Goal: Task Accomplishment & Management: Use online tool/utility

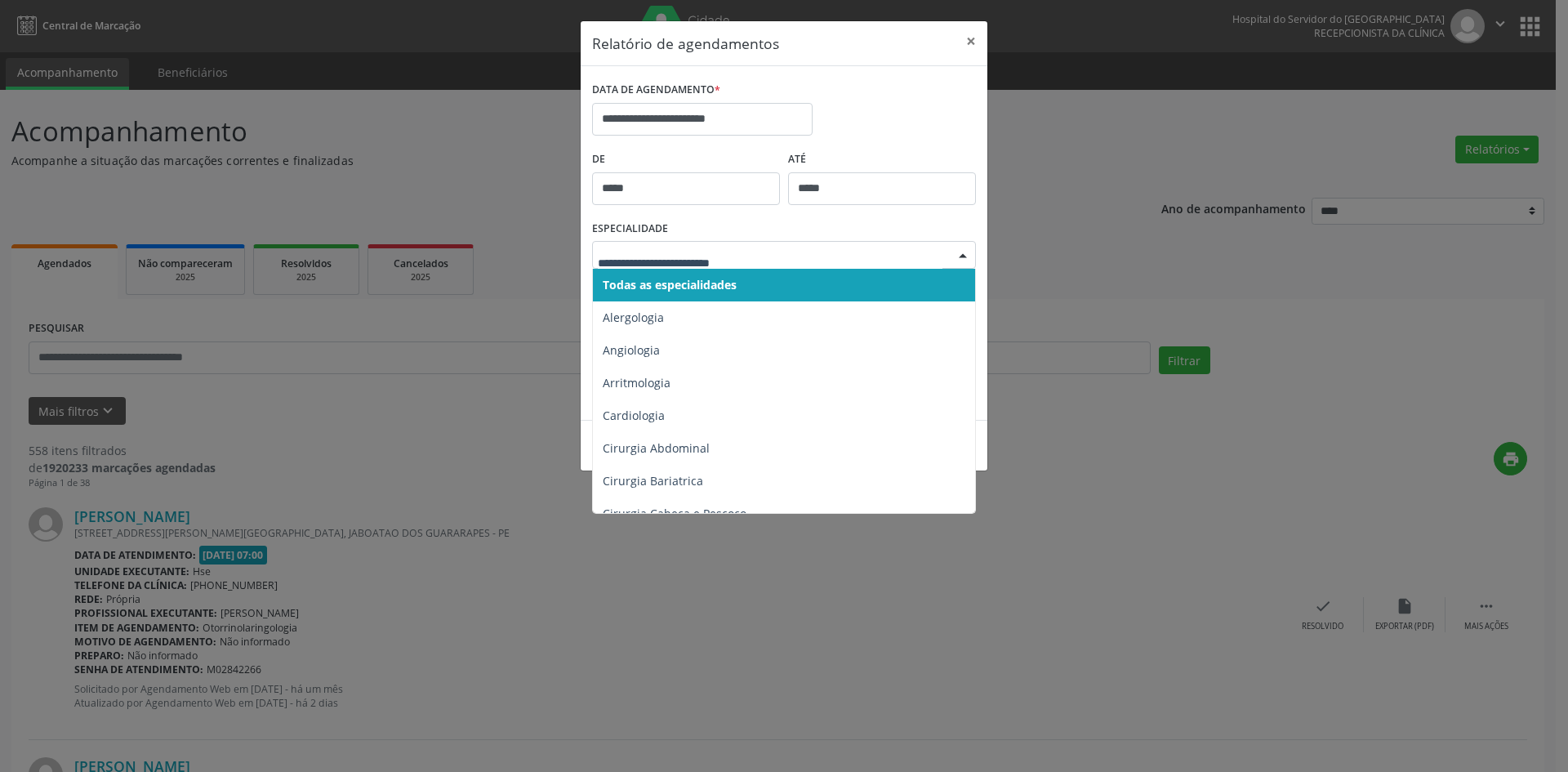
click at [963, 252] on div at bounding box center [963, 256] width 24 height 28
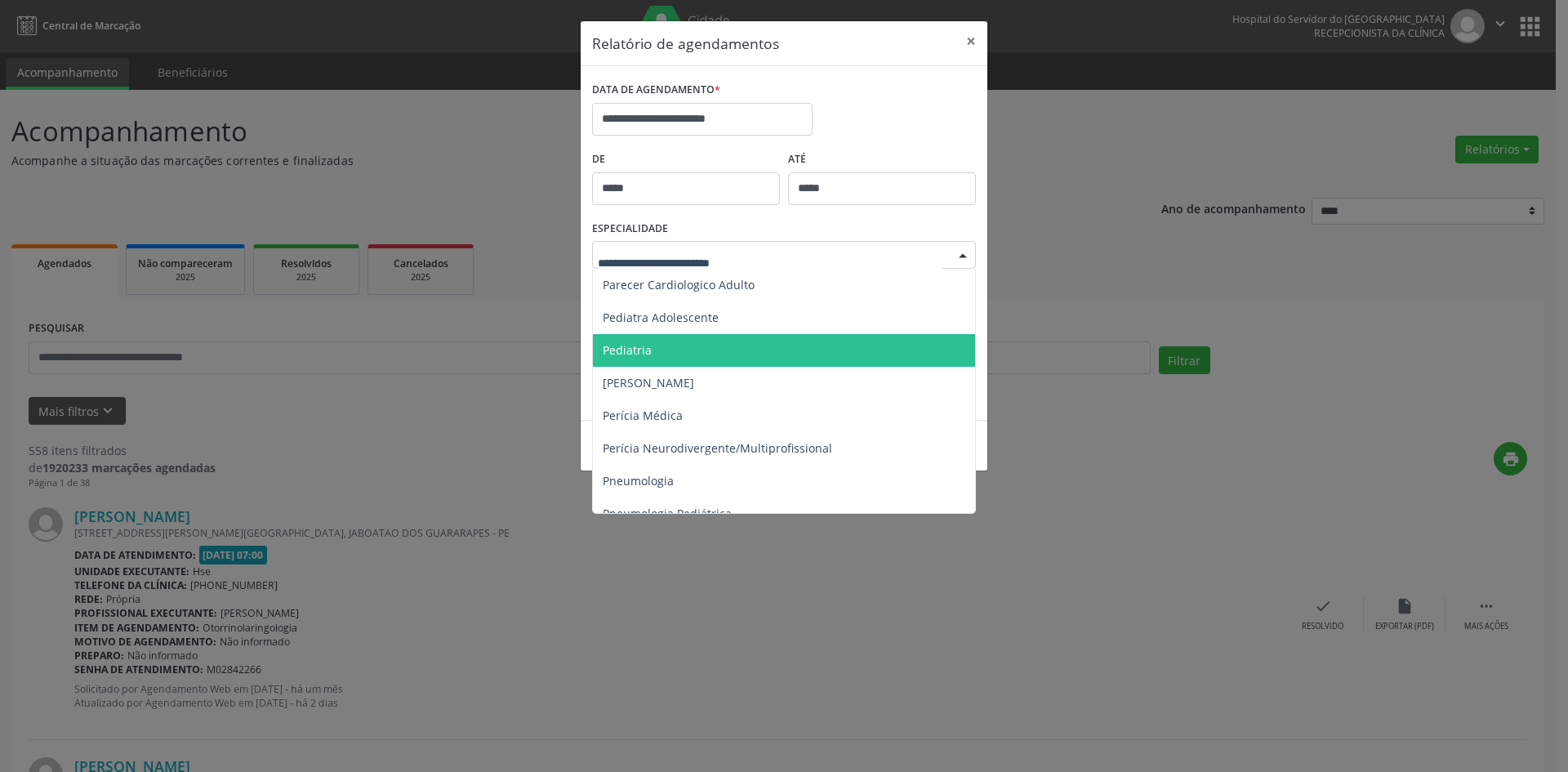
scroll to position [2533, 0]
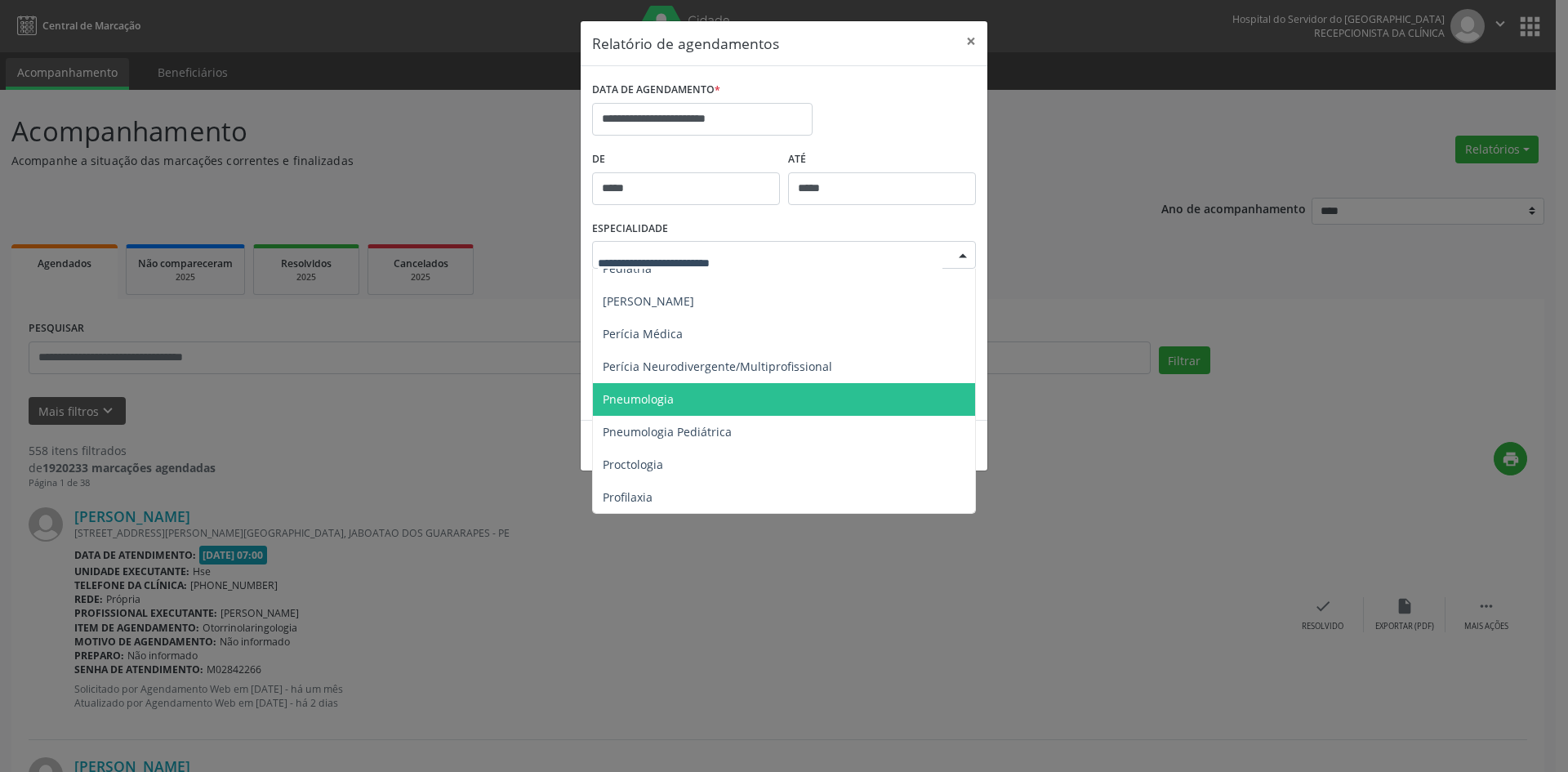
click at [651, 398] on span "Pneumologia" at bounding box center [638, 399] width 71 height 16
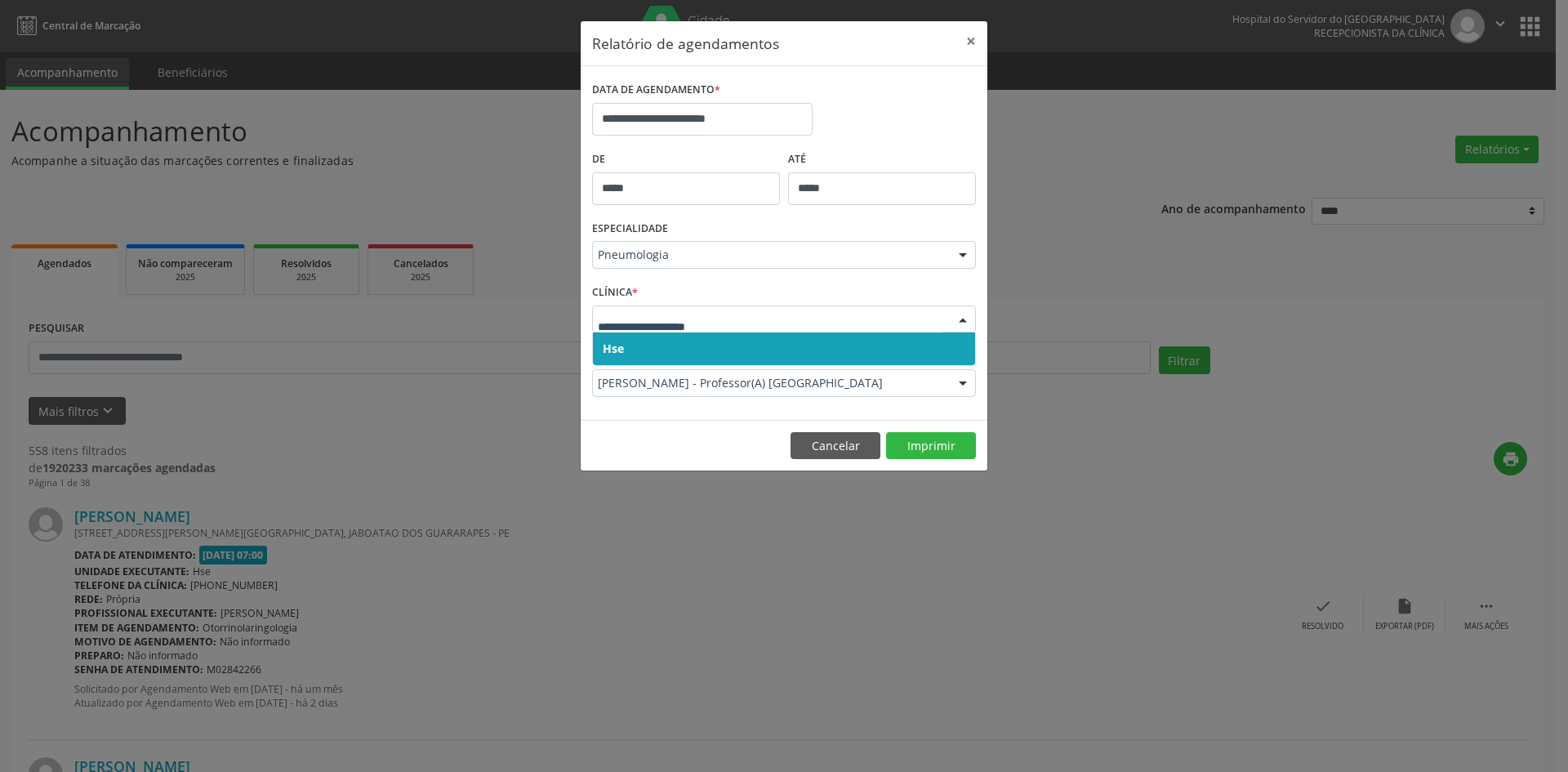
drag, startPoint x: 615, startPoint y: 359, endPoint x: 616, endPoint y: 348, distance: 11.0
click at [615, 352] on span "Hse" at bounding box center [784, 349] width 383 height 33
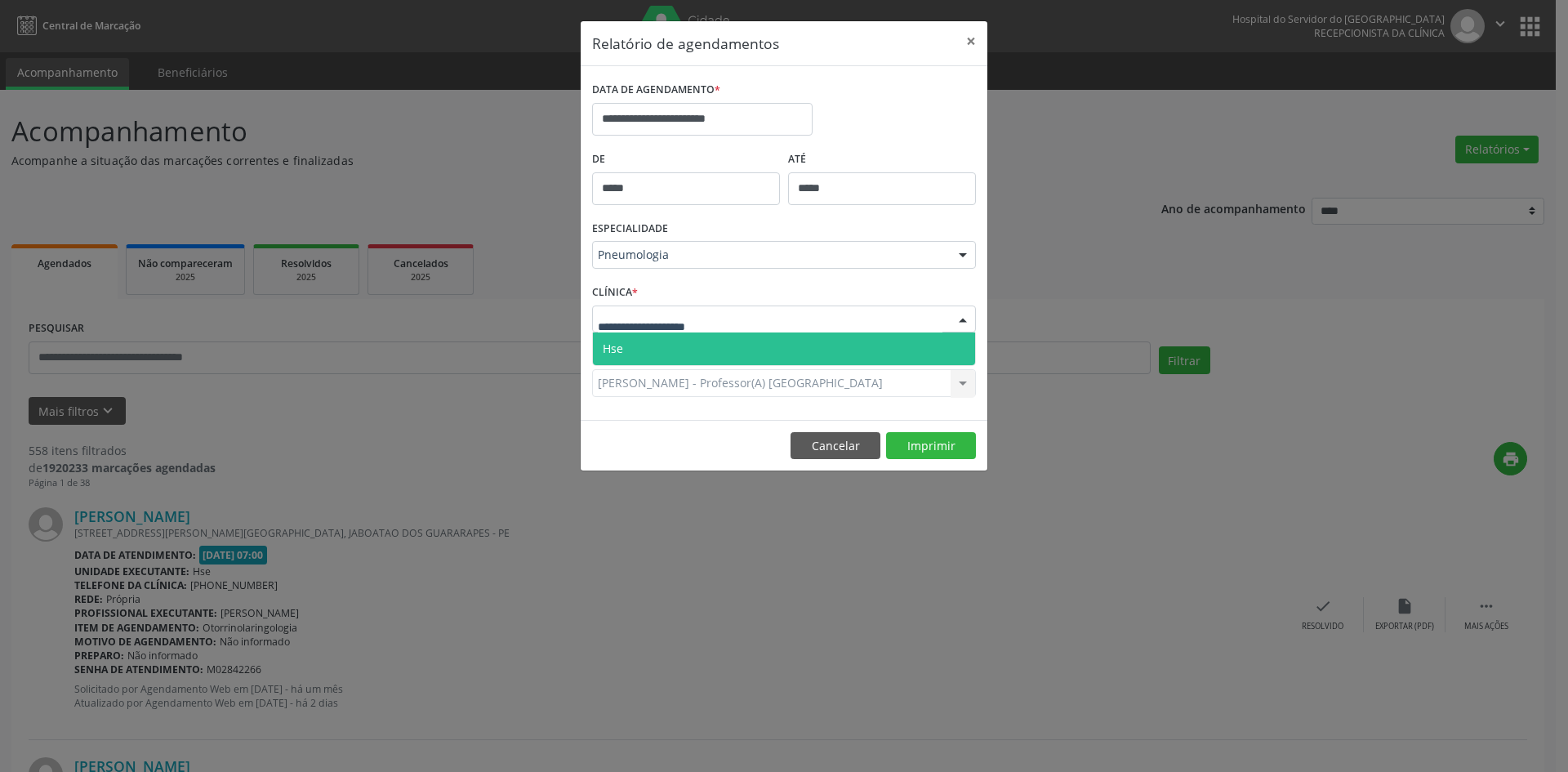
click at [619, 351] on span "Hse" at bounding box center [613, 348] width 21 height 16
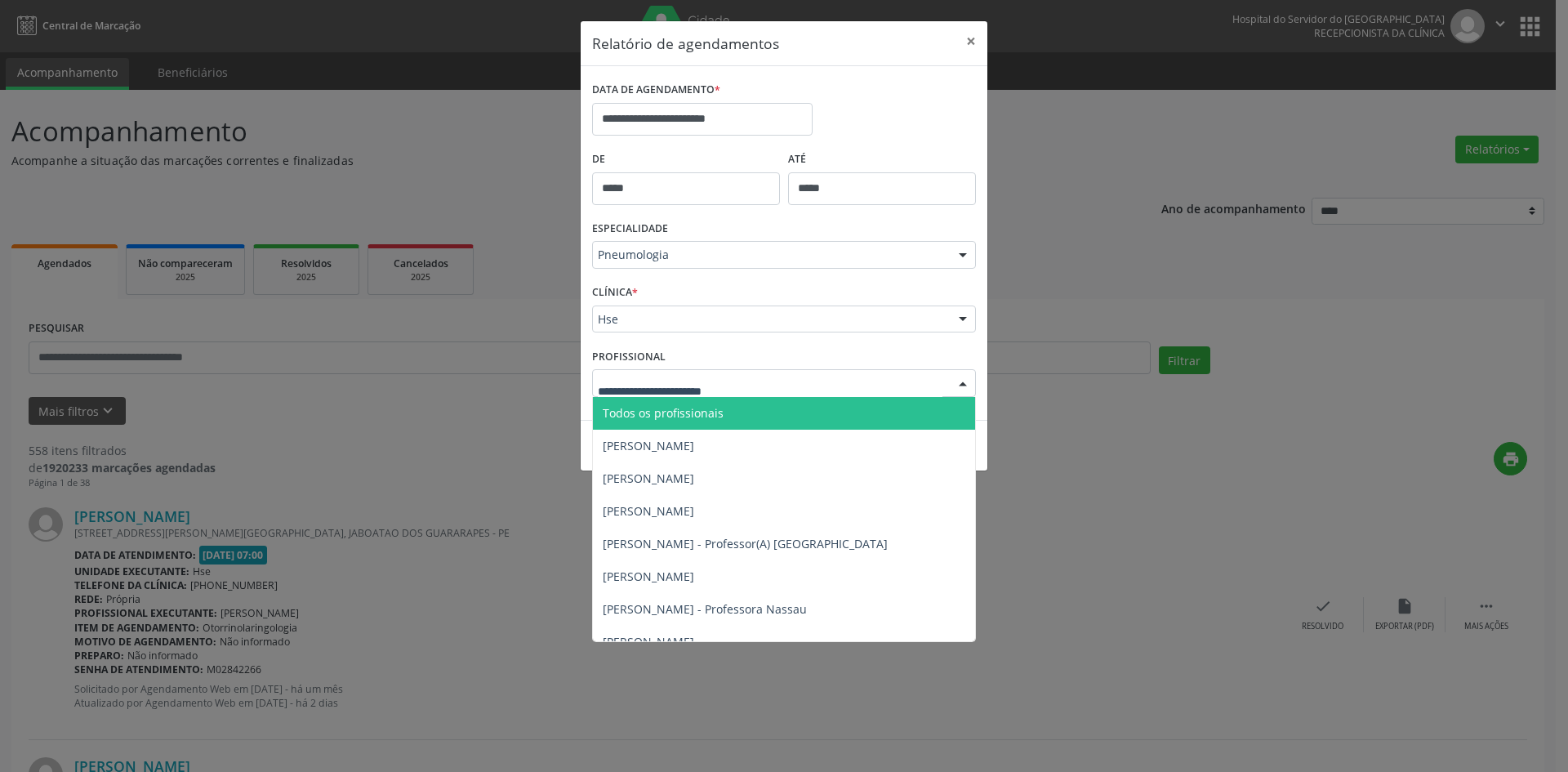
click at [631, 419] on span "Todos os profissionais" at bounding box center [663, 413] width 121 height 16
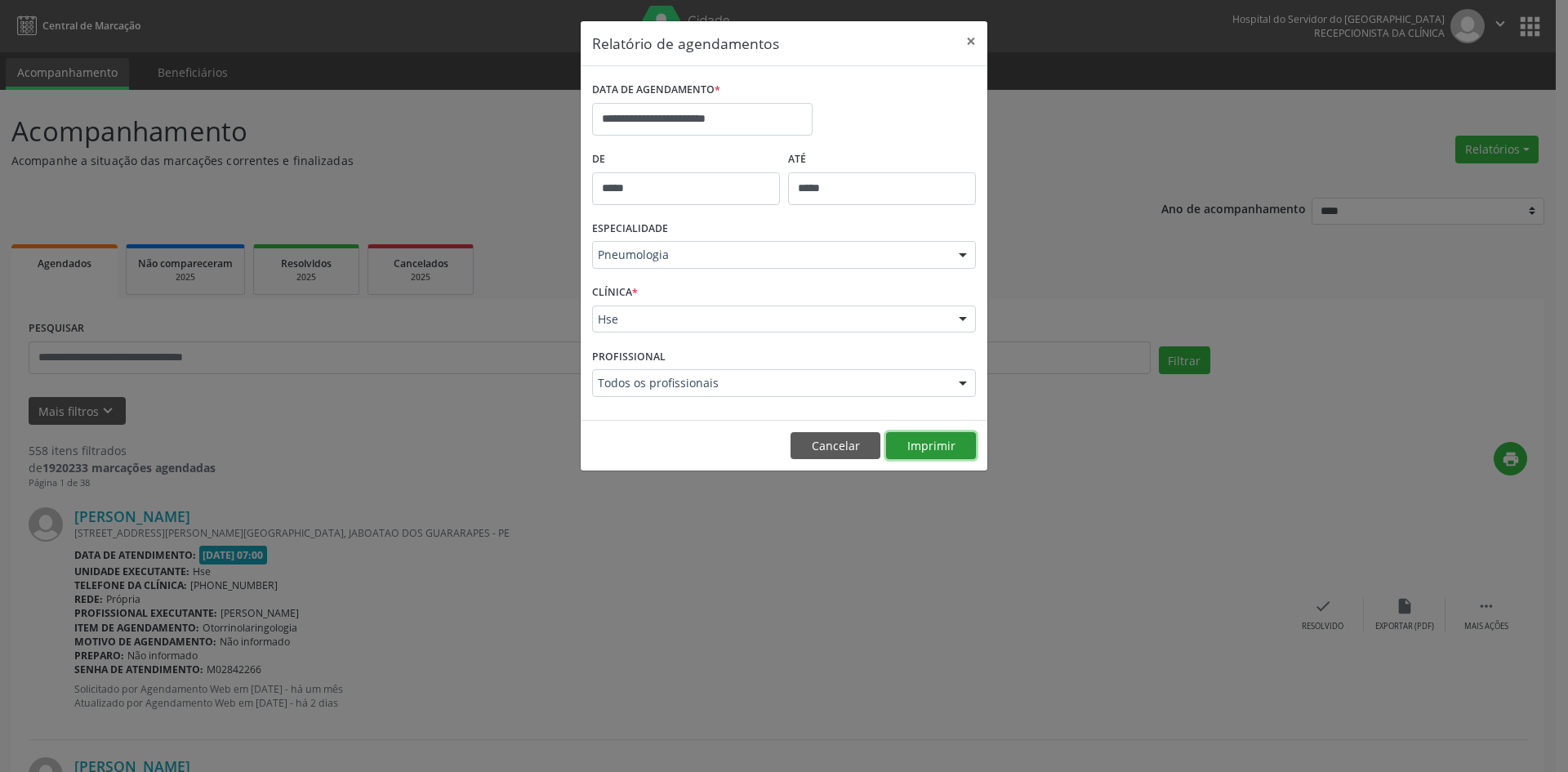
click at [930, 446] on button "Imprimir" at bounding box center [932, 447] width 90 height 28
click at [706, 112] on input "**********" at bounding box center [702, 118] width 221 height 33
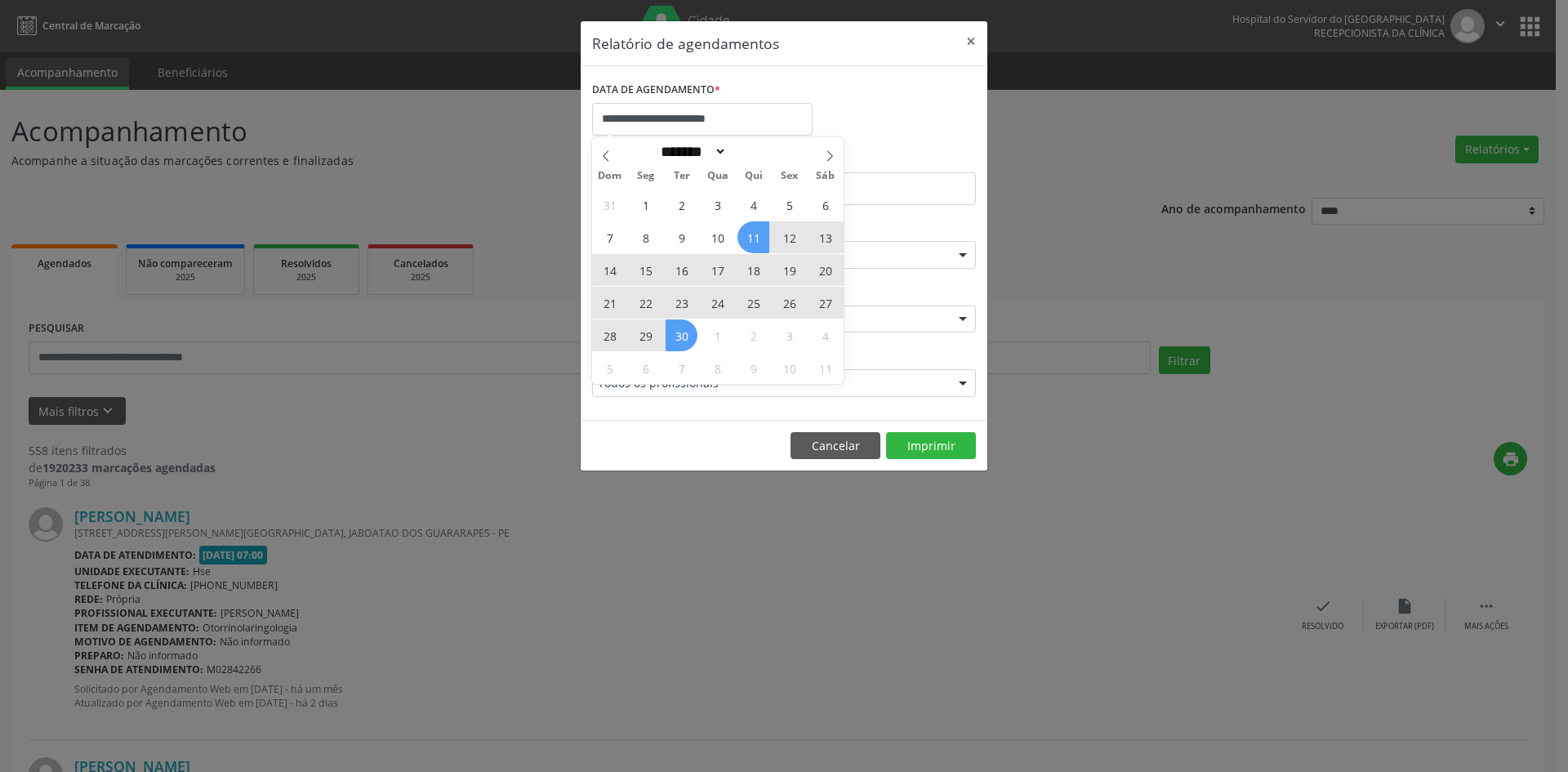
click at [751, 239] on span "11" at bounding box center [754, 237] width 32 height 32
type input "**********"
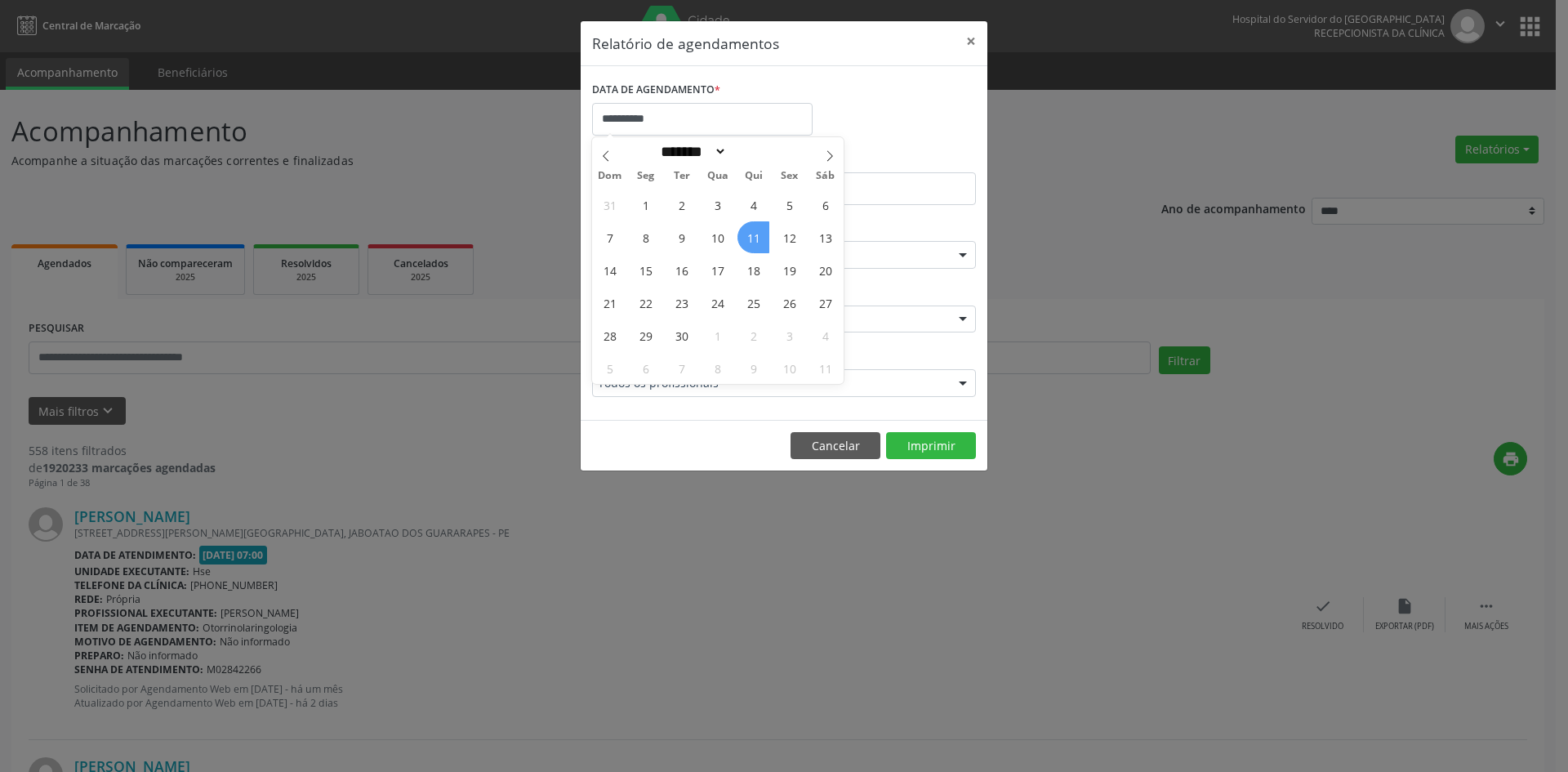
click at [751, 239] on span "11" at bounding box center [754, 237] width 32 height 32
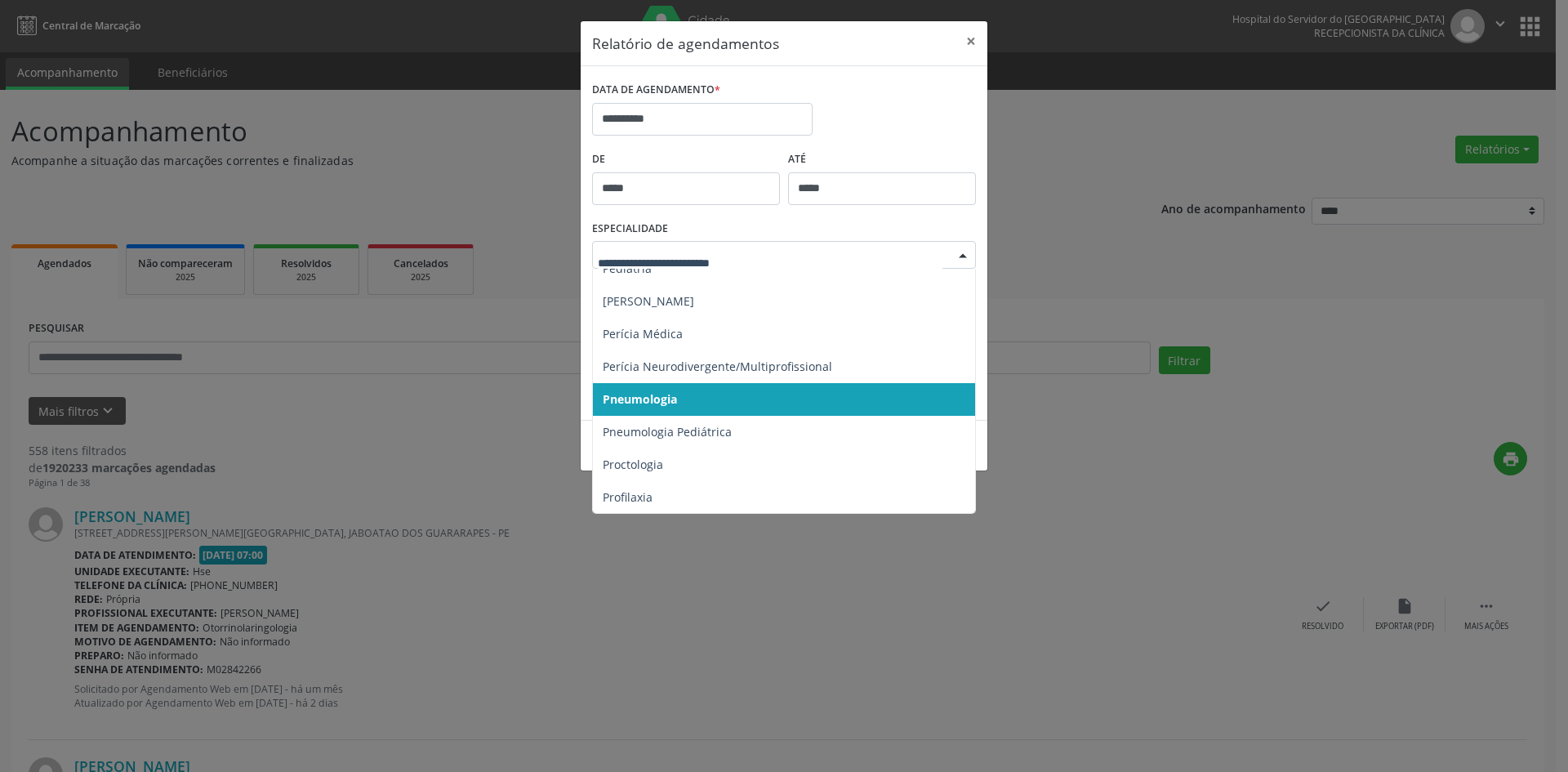
click at [969, 254] on div at bounding box center [963, 256] width 24 height 28
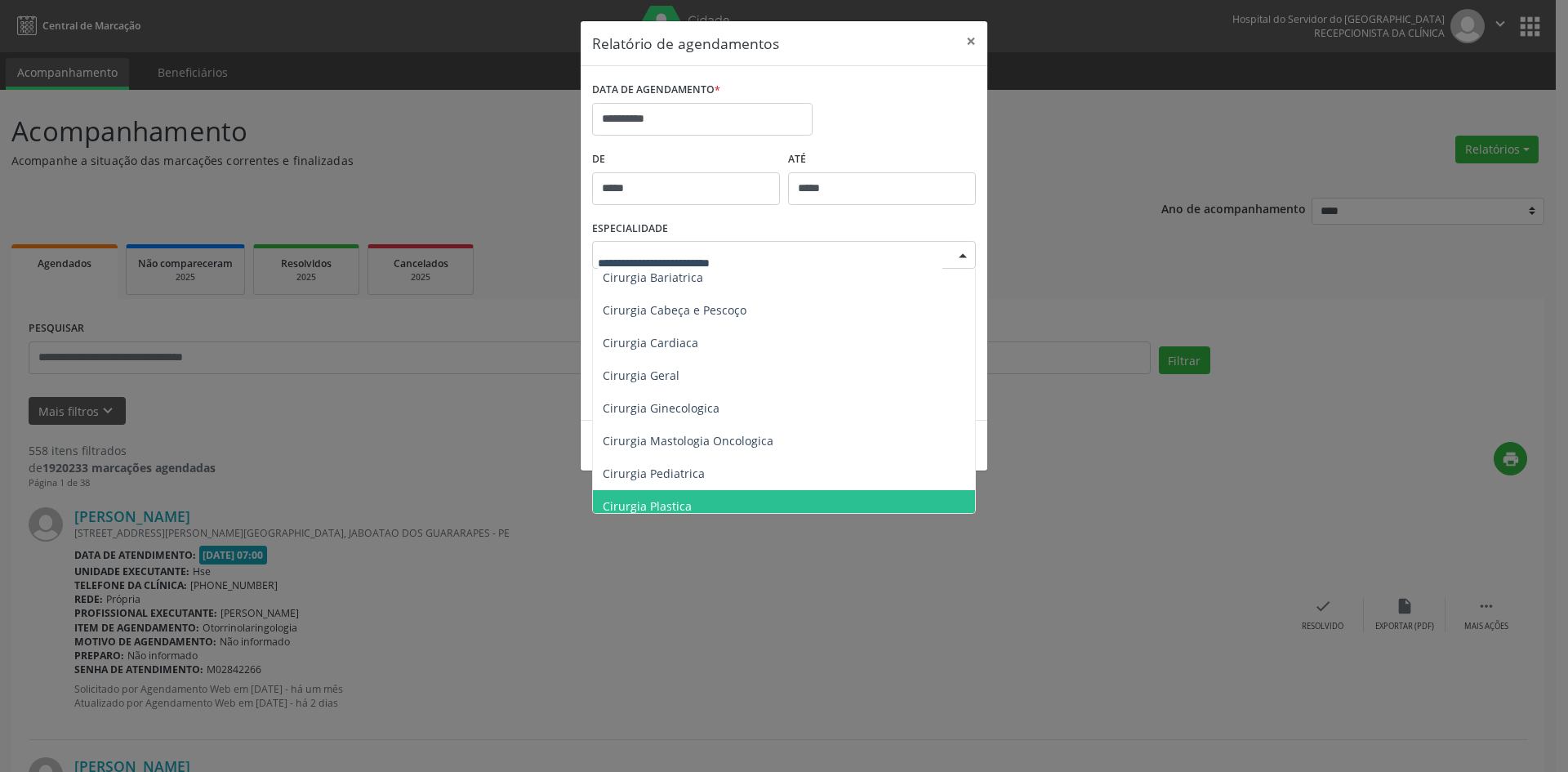
scroll to position [164, 0]
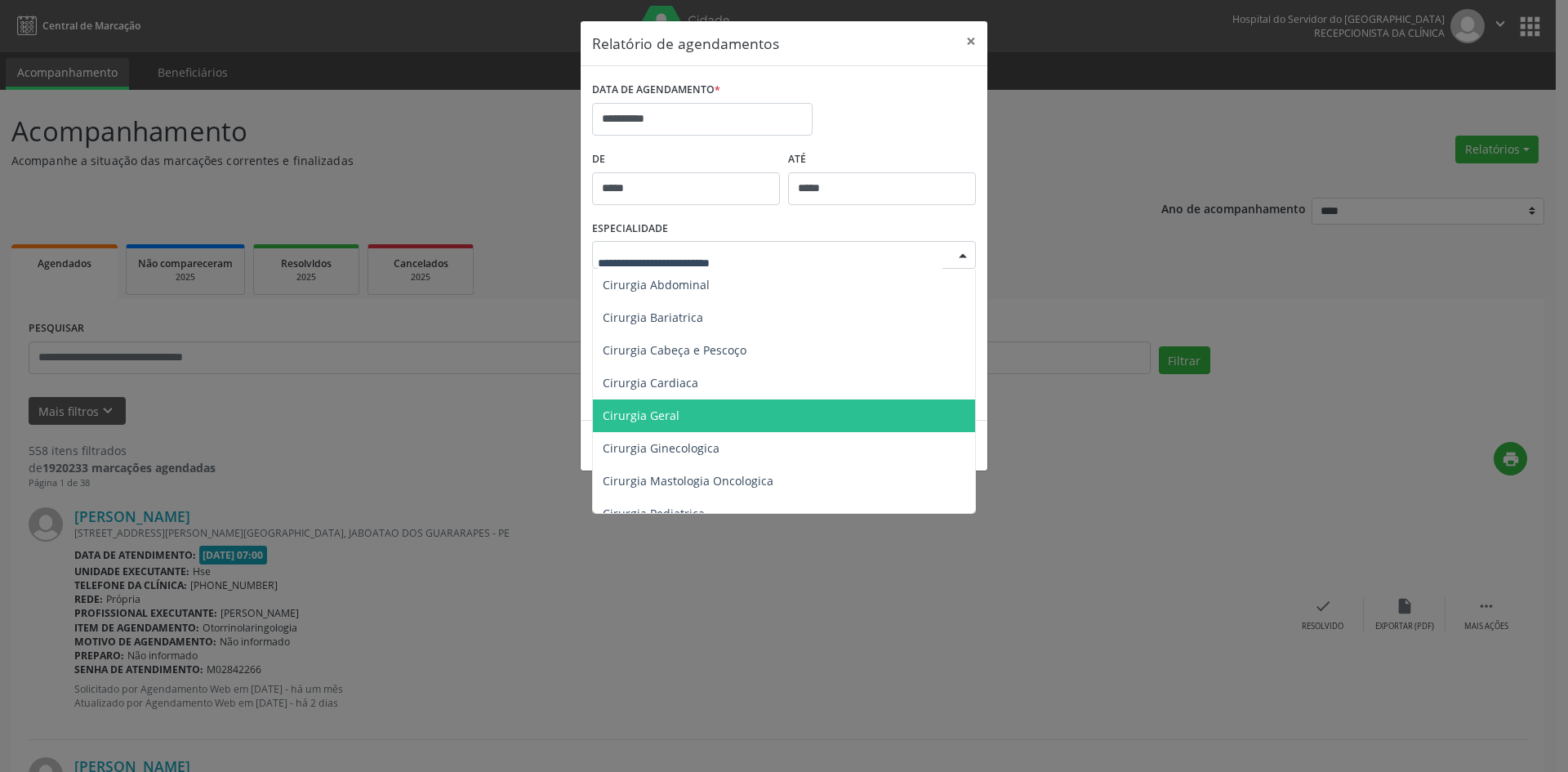
click at [651, 414] on span "Cirurgia Geral" at bounding box center [641, 416] width 77 height 16
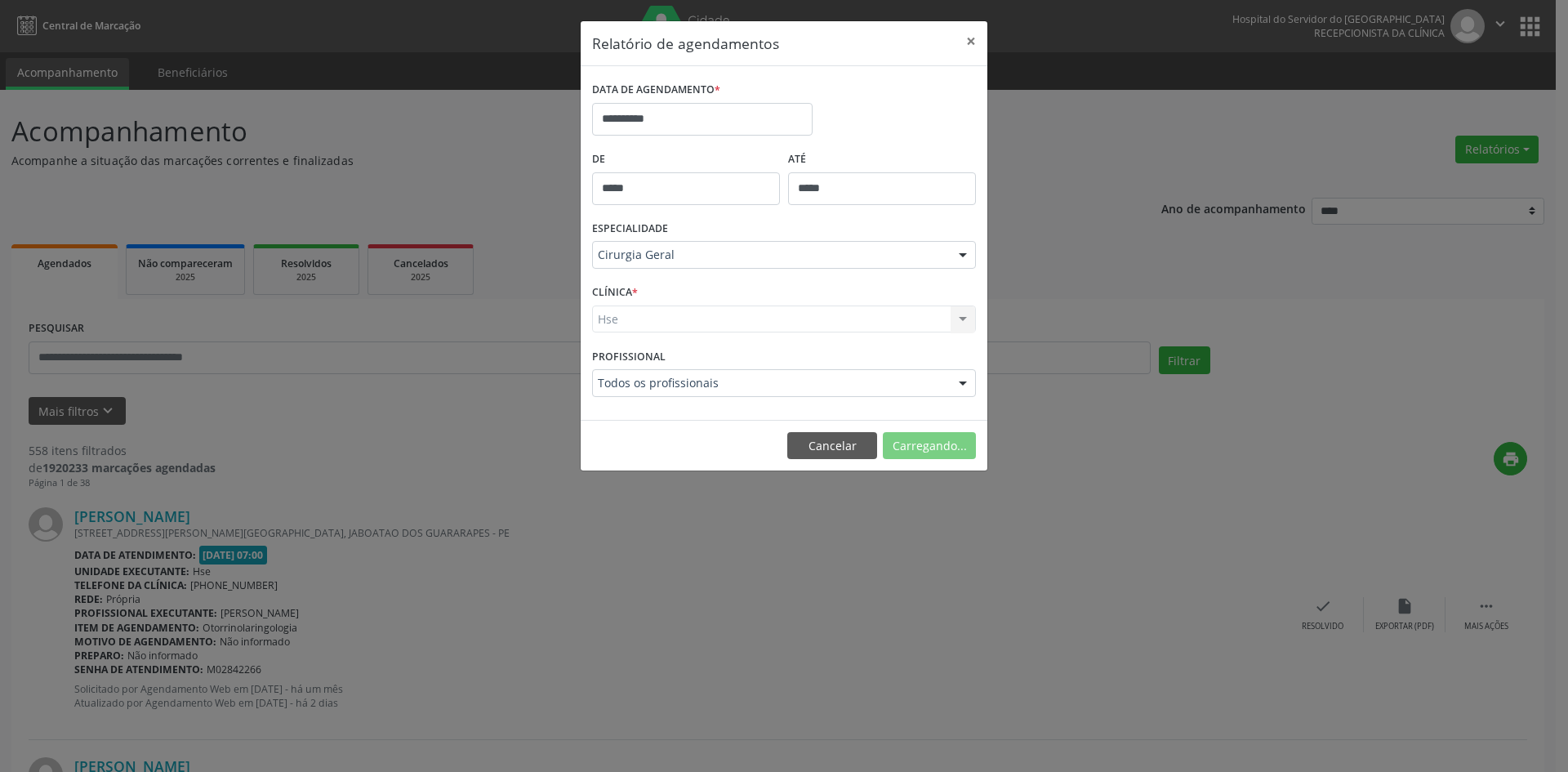
drag, startPoint x: 609, startPoint y: 321, endPoint x: 606, endPoint y: 349, distance: 28.2
click at [609, 330] on div "Hse Hse Nenhum resultado encontrado para: " " Não há nenhuma opção para ser exi…" at bounding box center [784, 320] width 384 height 28
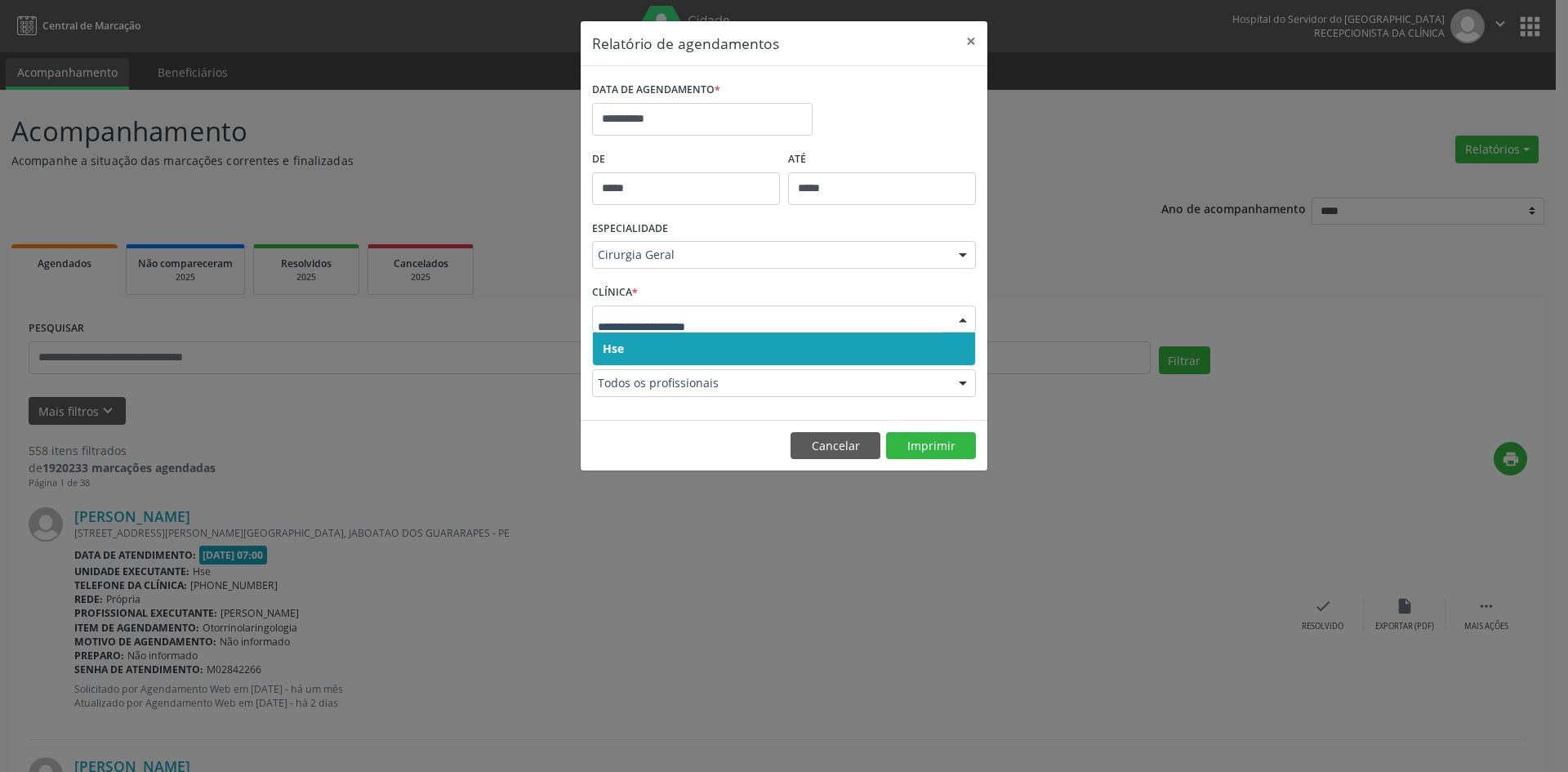
drag, startPoint x: 633, startPoint y: 359, endPoint x: 633, endPoint y: 339, distance: 20.0
click at [633, 355] on span "Hse" at bounding box center [784, 349] width 383 height 33
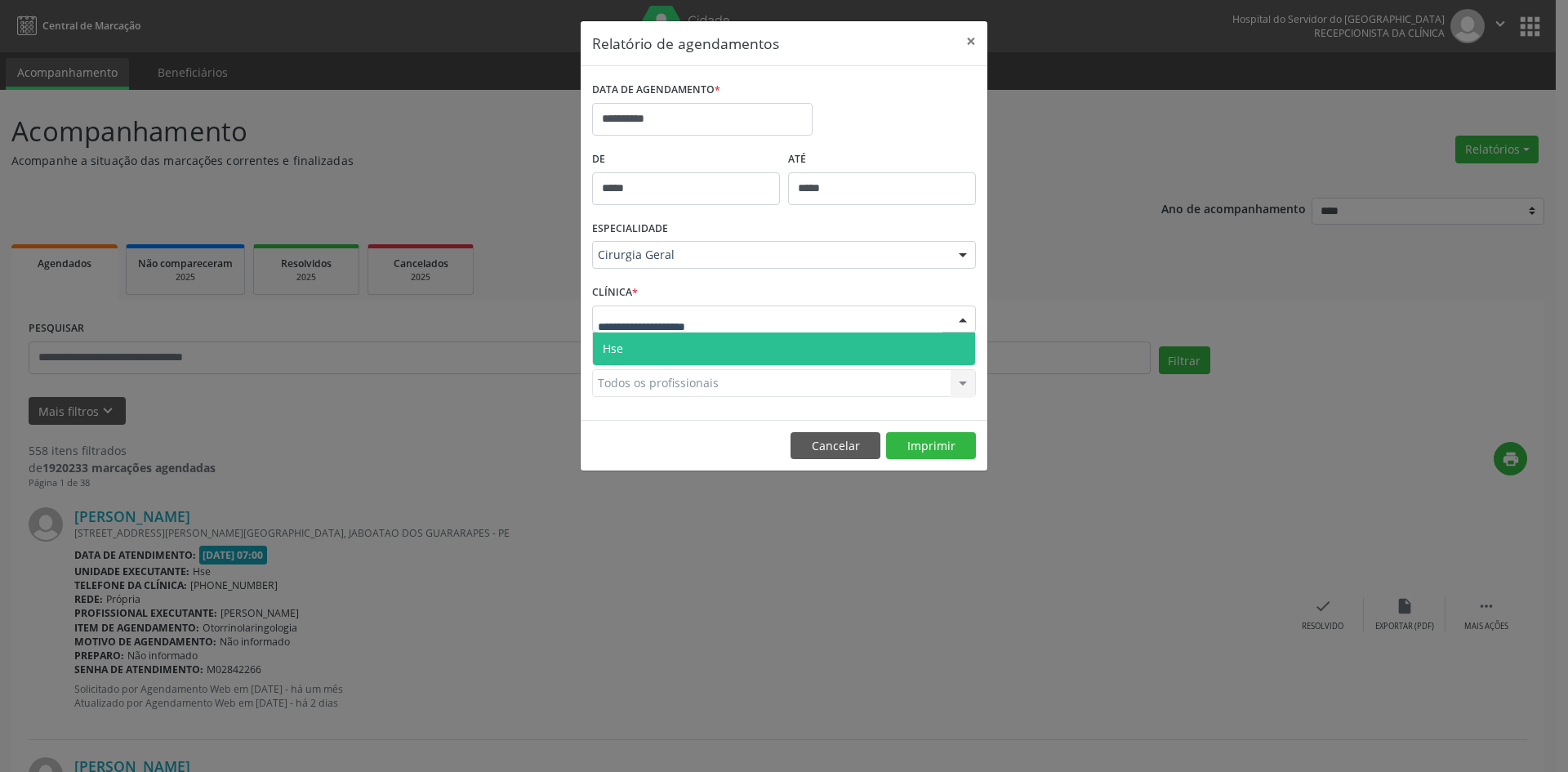
click at [634, 328] on div at bounding box center [784, 320] width 384 height 28
click at [630, 341] on span "Hse" at bounding box center [784, 349] width 383 height 33
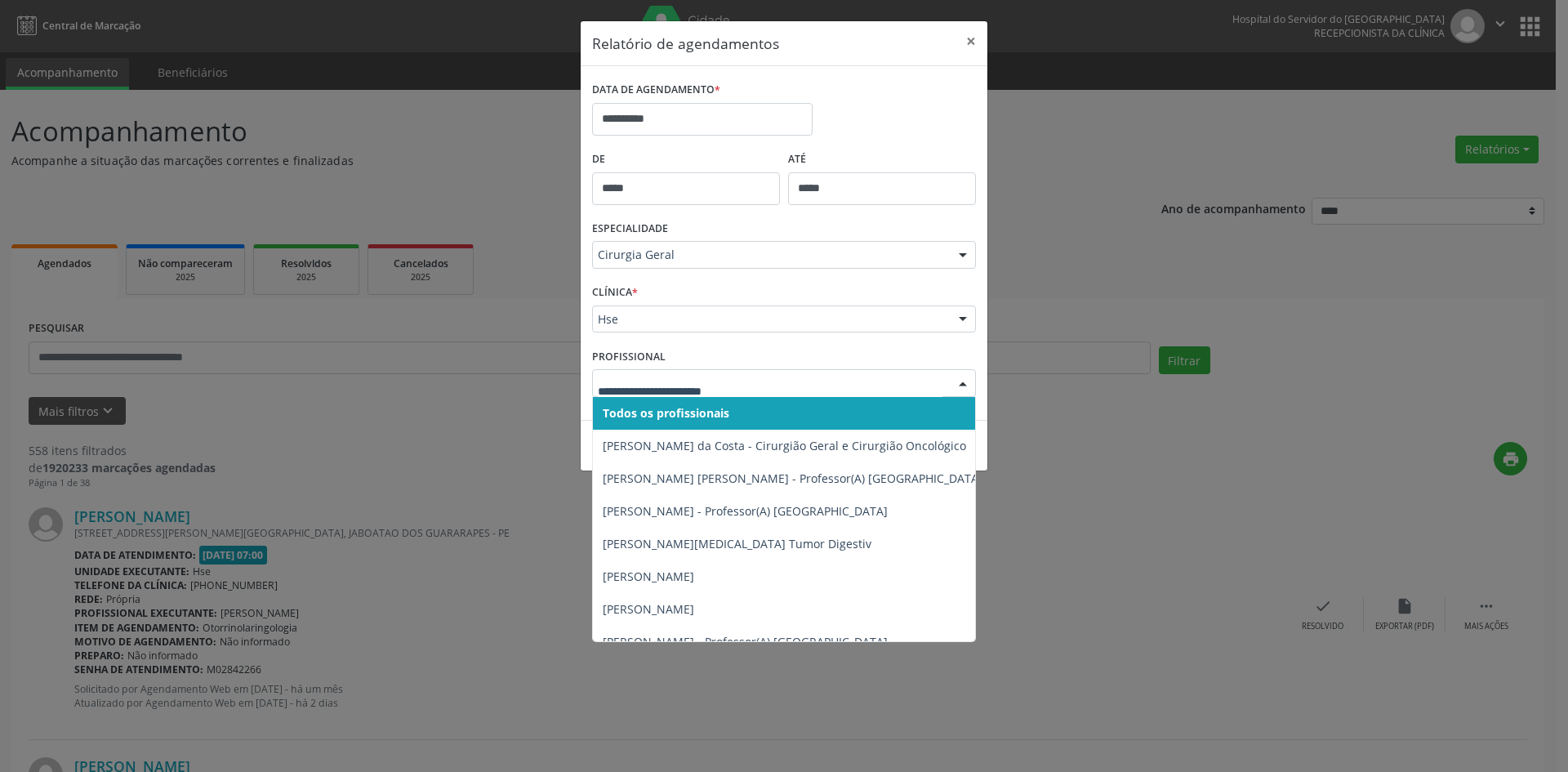
click at [657, 411] on span "Todos os profissionais" at bounding box center [666, 413] width 127 height 16
click at [662, 409] on span "Todos os profissionais" at bounding box center [663, 413] width 121 height 16
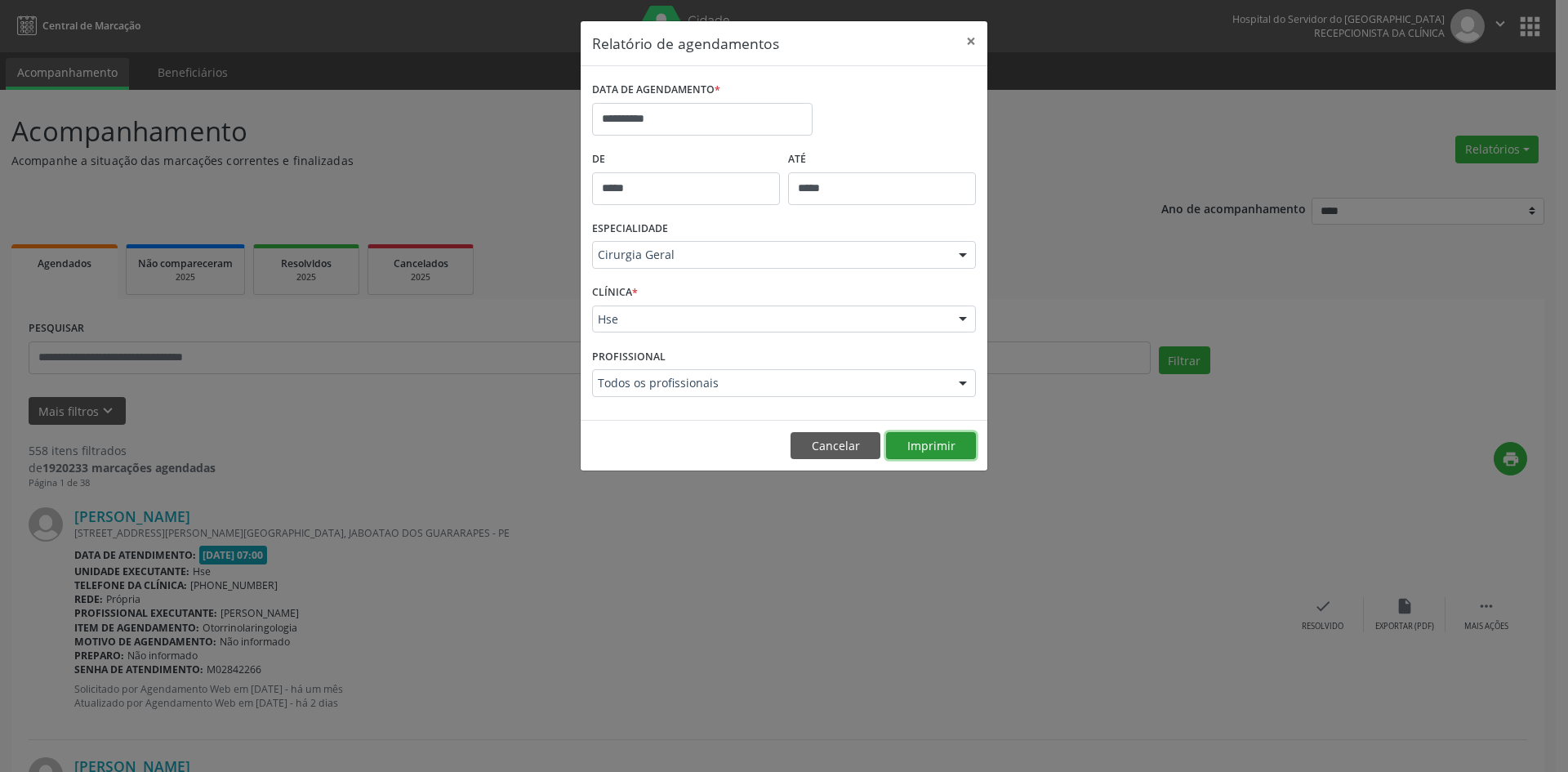
click at [924, 446] on button "Imprimir" at bounding box center [932, 447] width 90 height 28
click at [714, 118] on input "**********" at bounding box center [702, 118] width 221 height 33
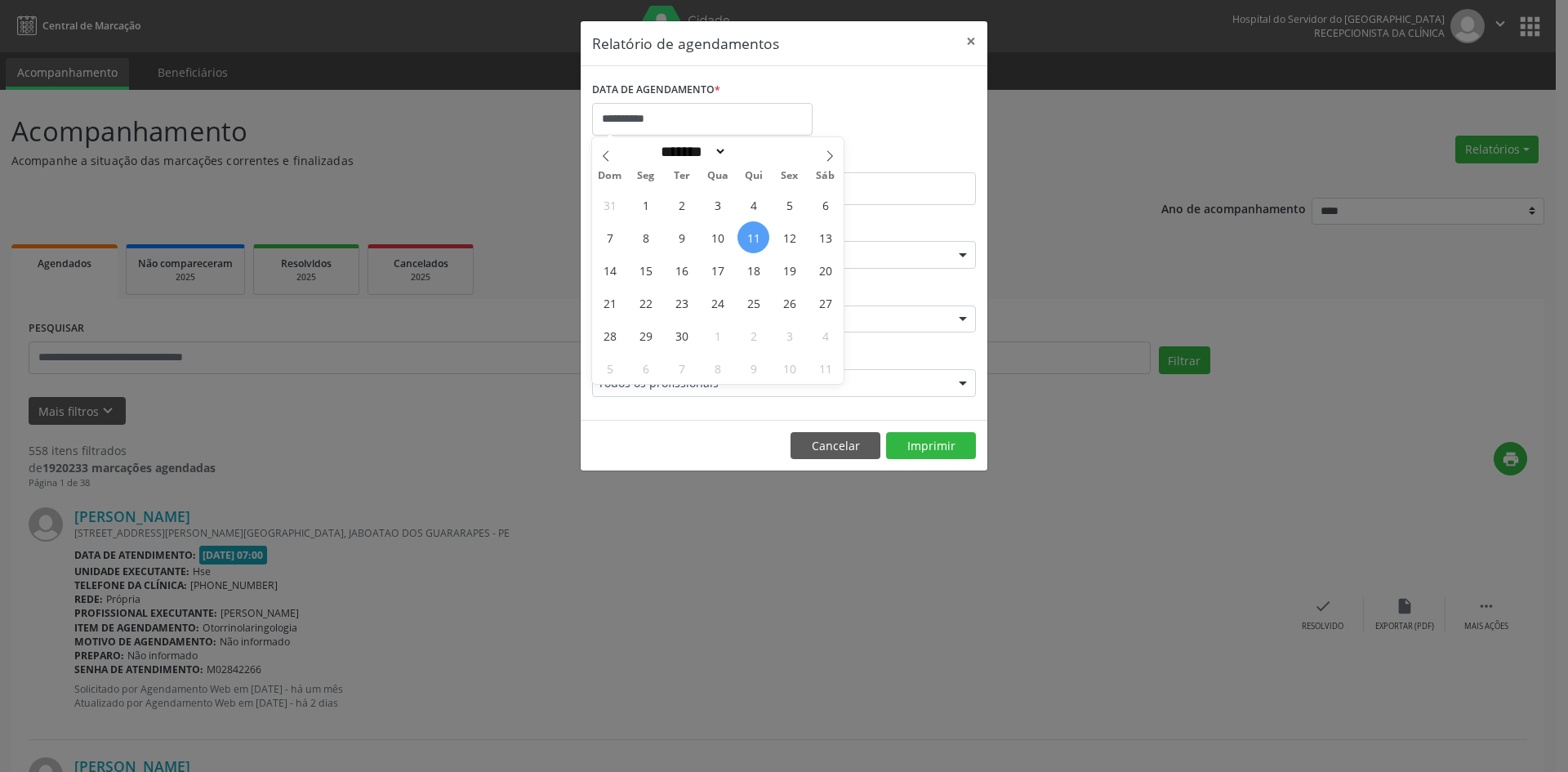
click at [757, 242] on span "11" at bounding box center [754, 237] width 32 height 32
type input "**********"
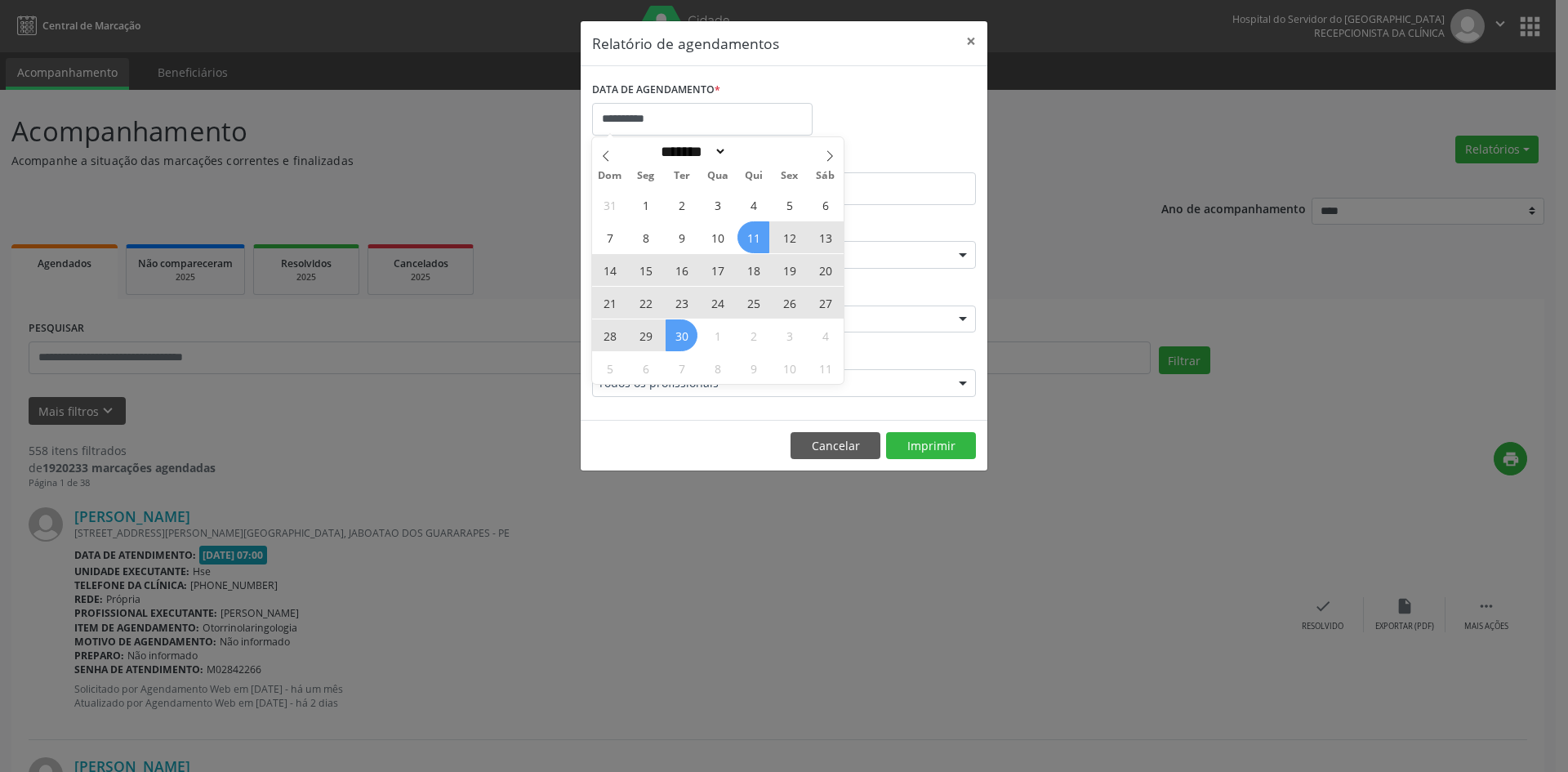
drag, startPoint x: 757, startPoint y: 242, endPoint x: 677, endPoint y: 336, distance: 123.4
click at [677, 336] on div "31 1 2 3 4 5 6 7 8 9 10 11 12 13 14 15 16 17 18 19 20 21 22 23 24 25 26 27 28 2…" at bounding box center [718, 286] width 252 height 197
click at [677, 336] on span "30" at bounding box center [682, 336] width 32 height 32
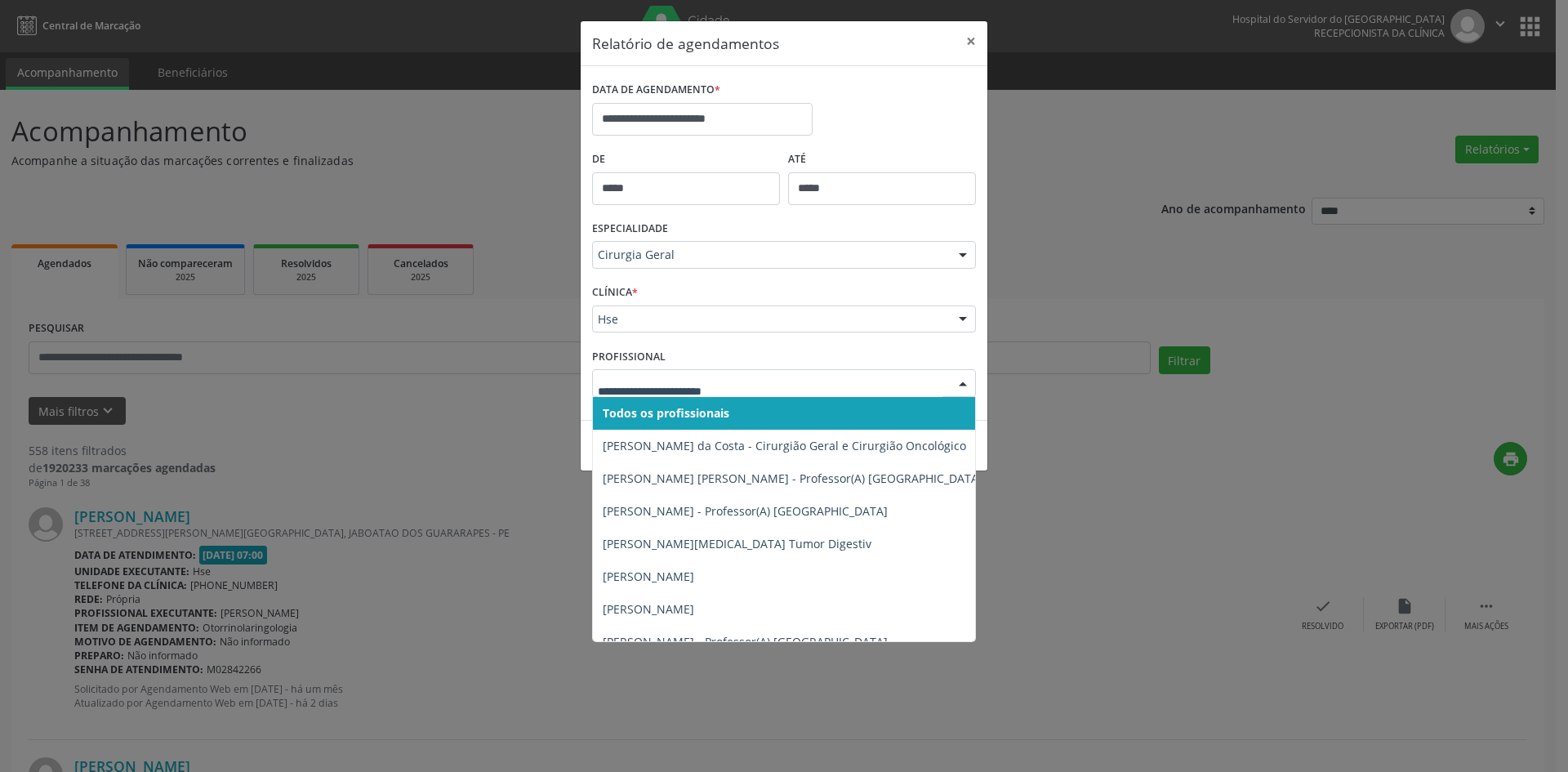
click at [962, 389] on div at bounding box center [963, 385] width 24 height 28
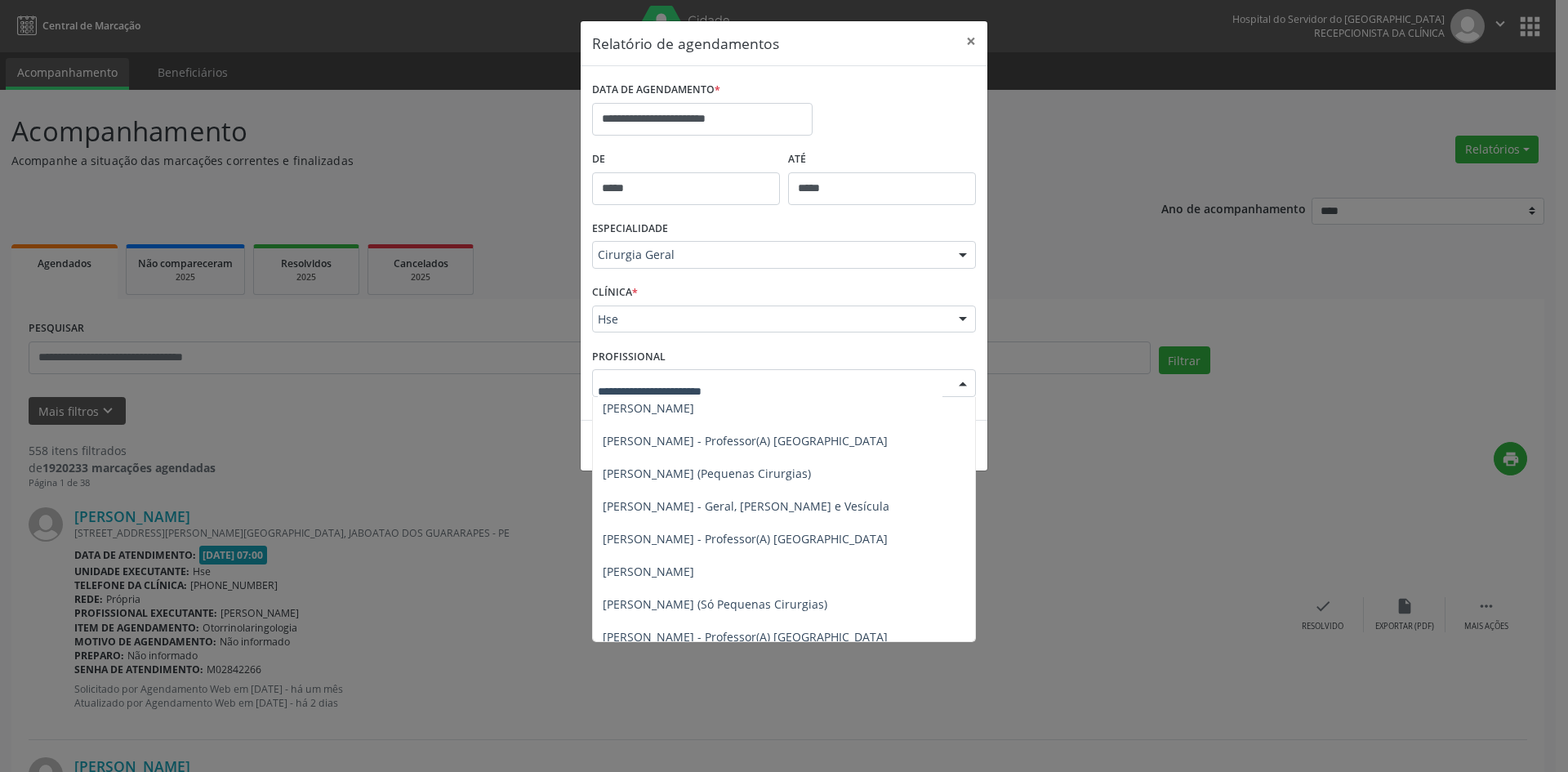
scroll to position [421, 0]
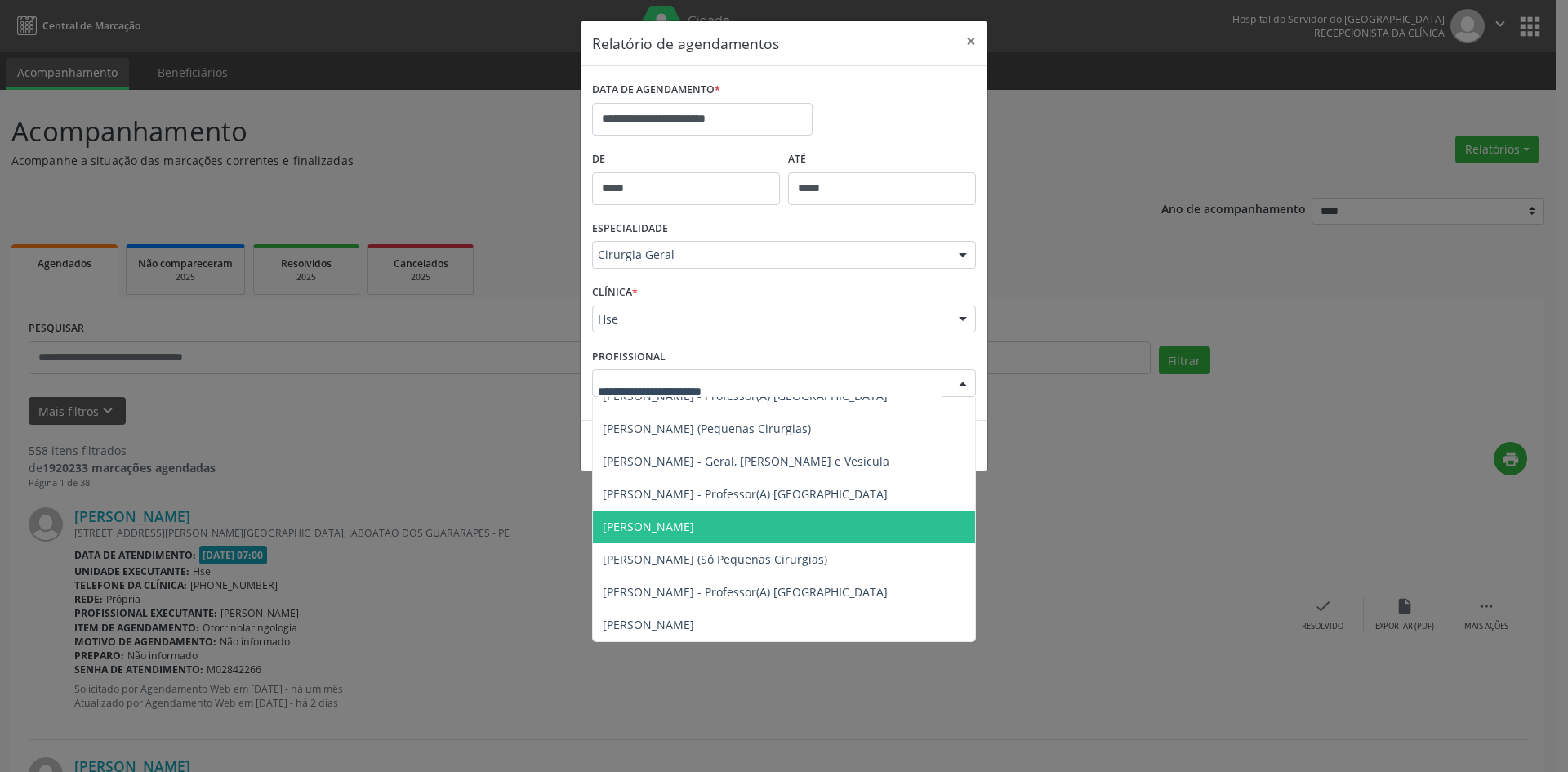
click at [682, 520] on span "[PERSON_NAME]" at bounding box center [792, 527] width 400 height 33
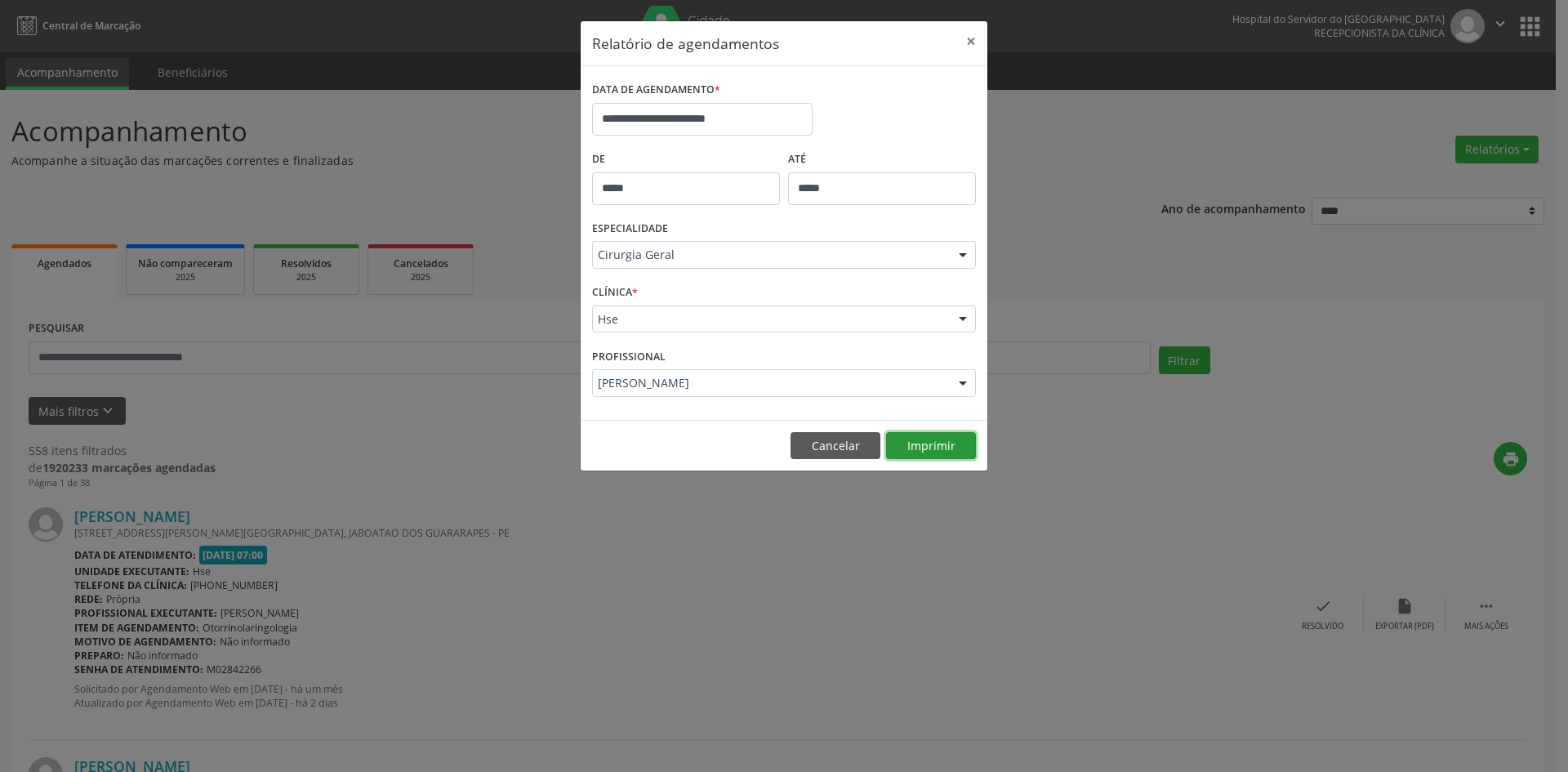
click at [931, 441] on button "Imprimir" at bounding box center [932, 447] width 90 height 28
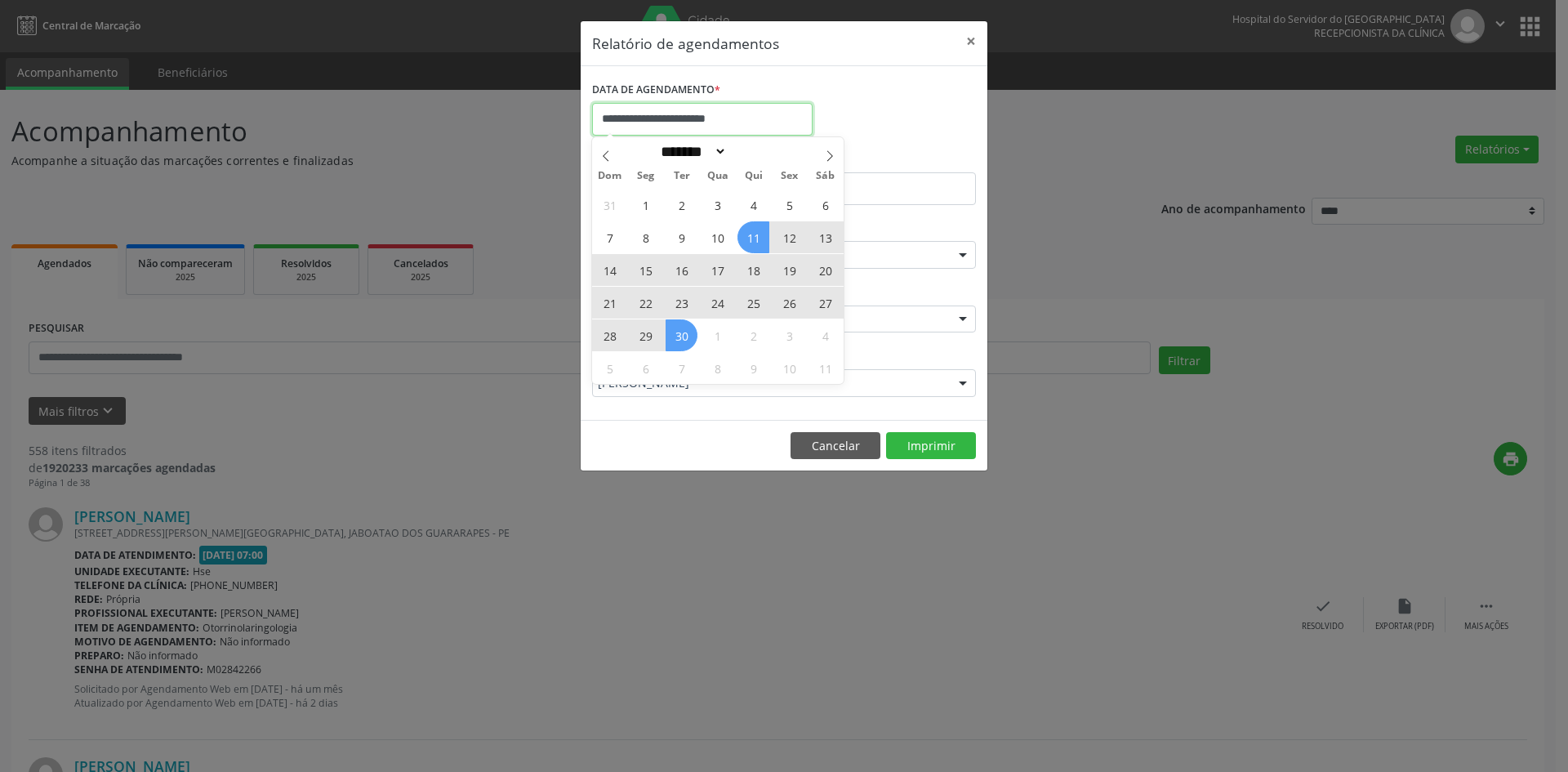
click at [745, 121] on input "**********" at bounding box center [702, 118] width 221 height 33
click at [829, 151] on icon at bounding box center [830, 156] width 11 height 11
select select "*"
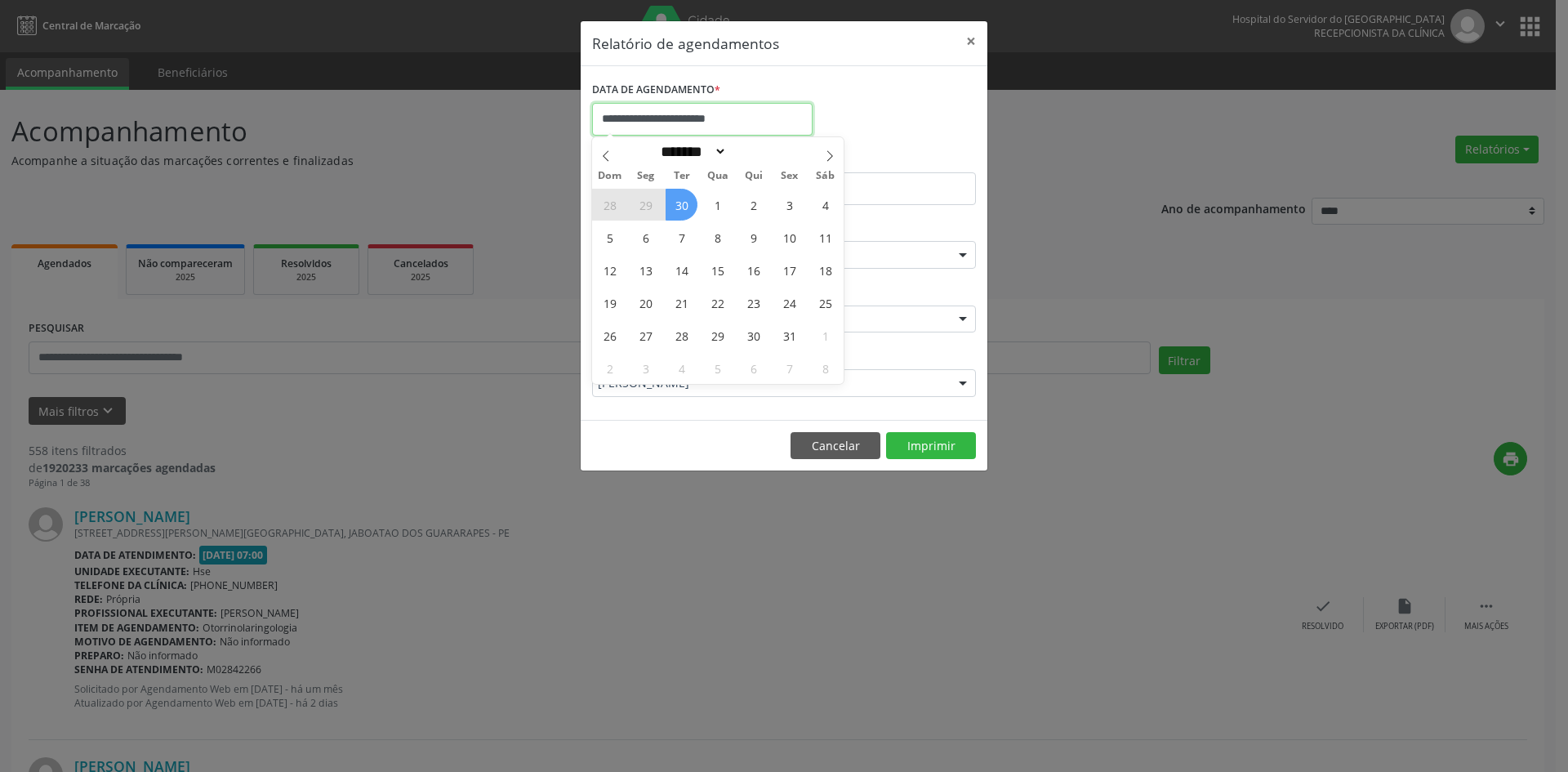
click at [616, 120] on input "**********" at bounding box center [702, 118] width 221 height 33
click at [829, 533] on div "**********" at bounding box center [784, 386] width 1568 height 772
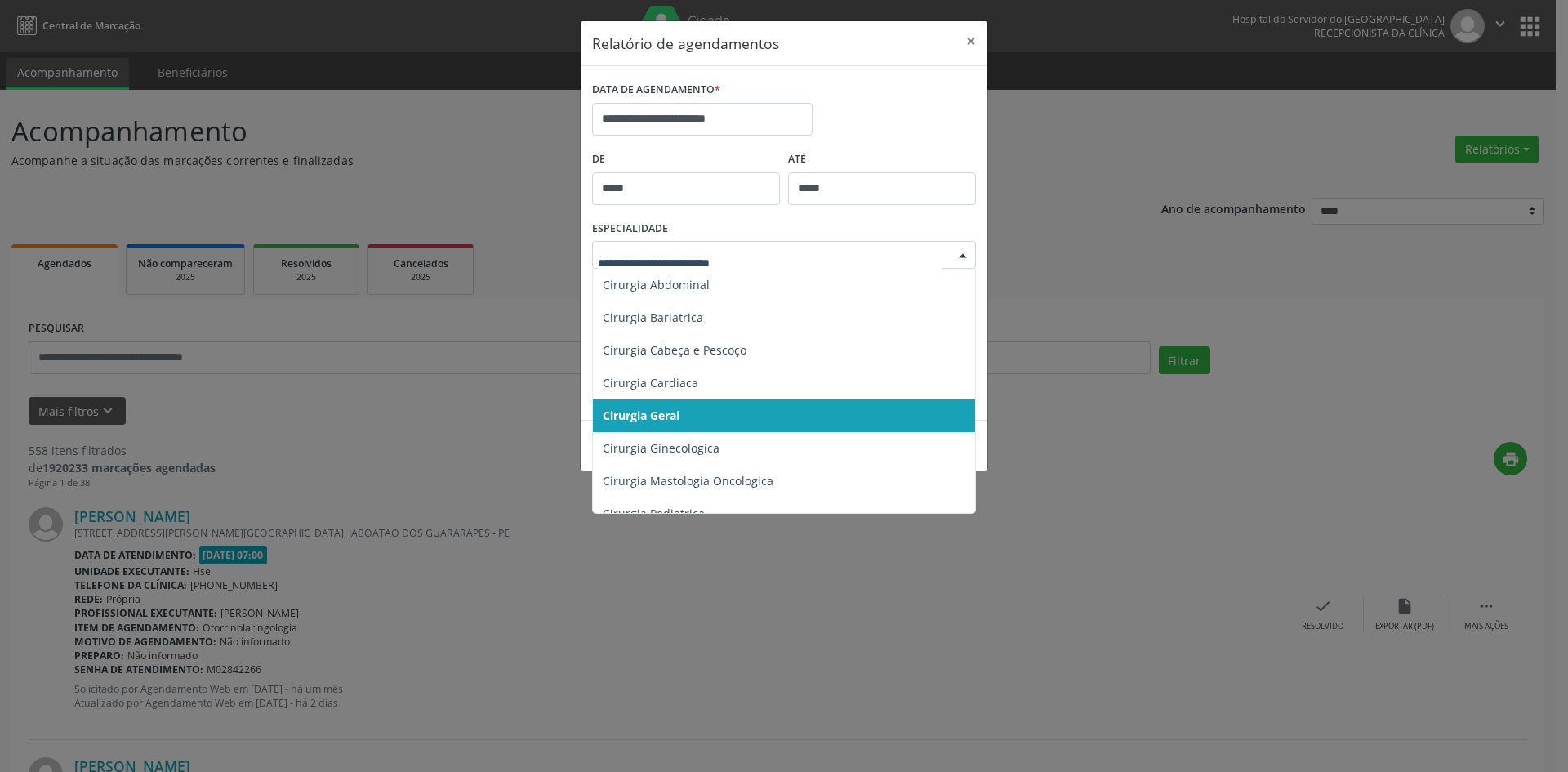
click at [966, 255] on div at bounding box center [963, 256] width 24 height 28
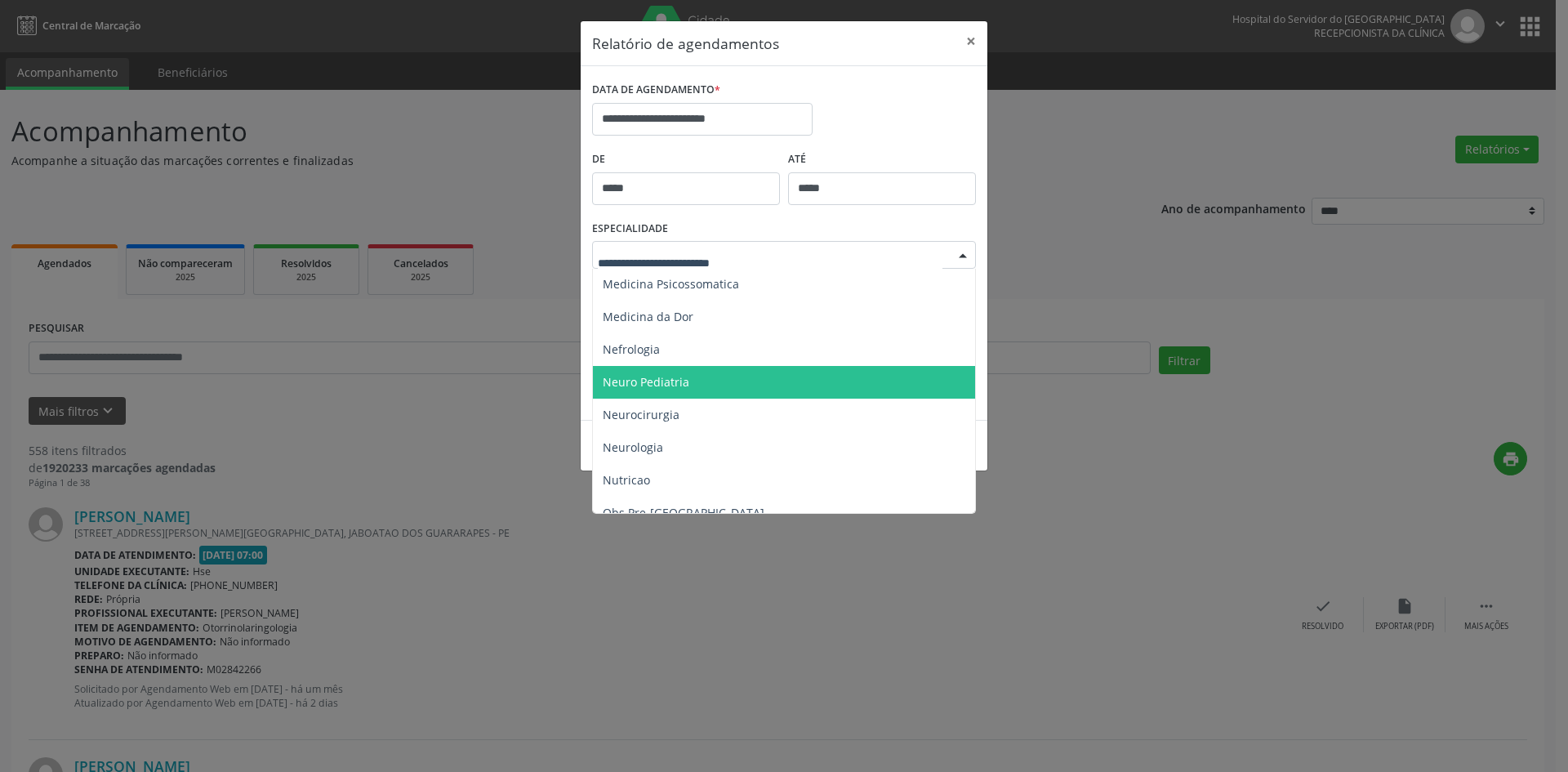
scroll to position [1500, 0]
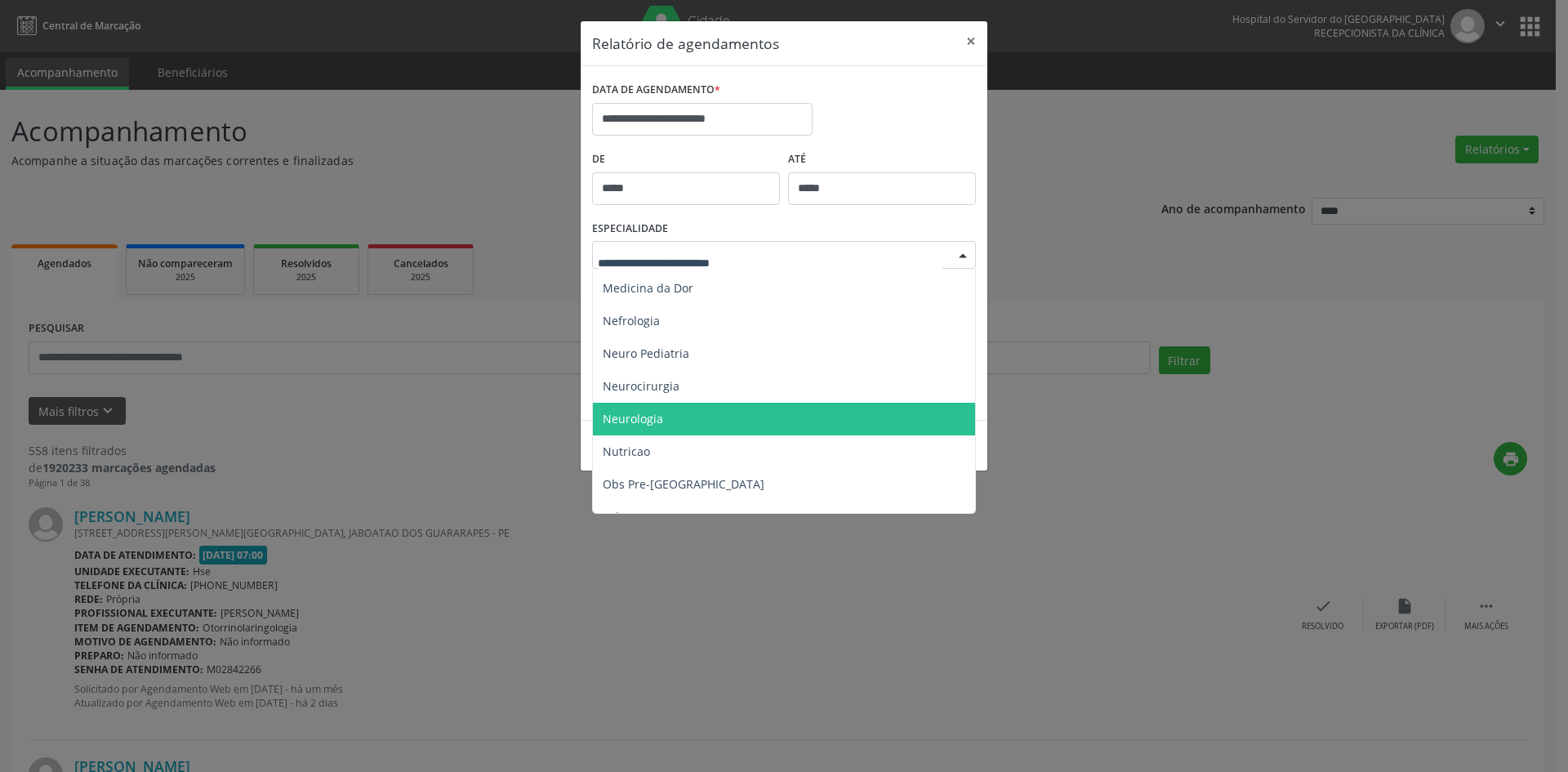
click at [645, 417] on span "Neurologia" at bounding box center [633, 418] width 60 height 16
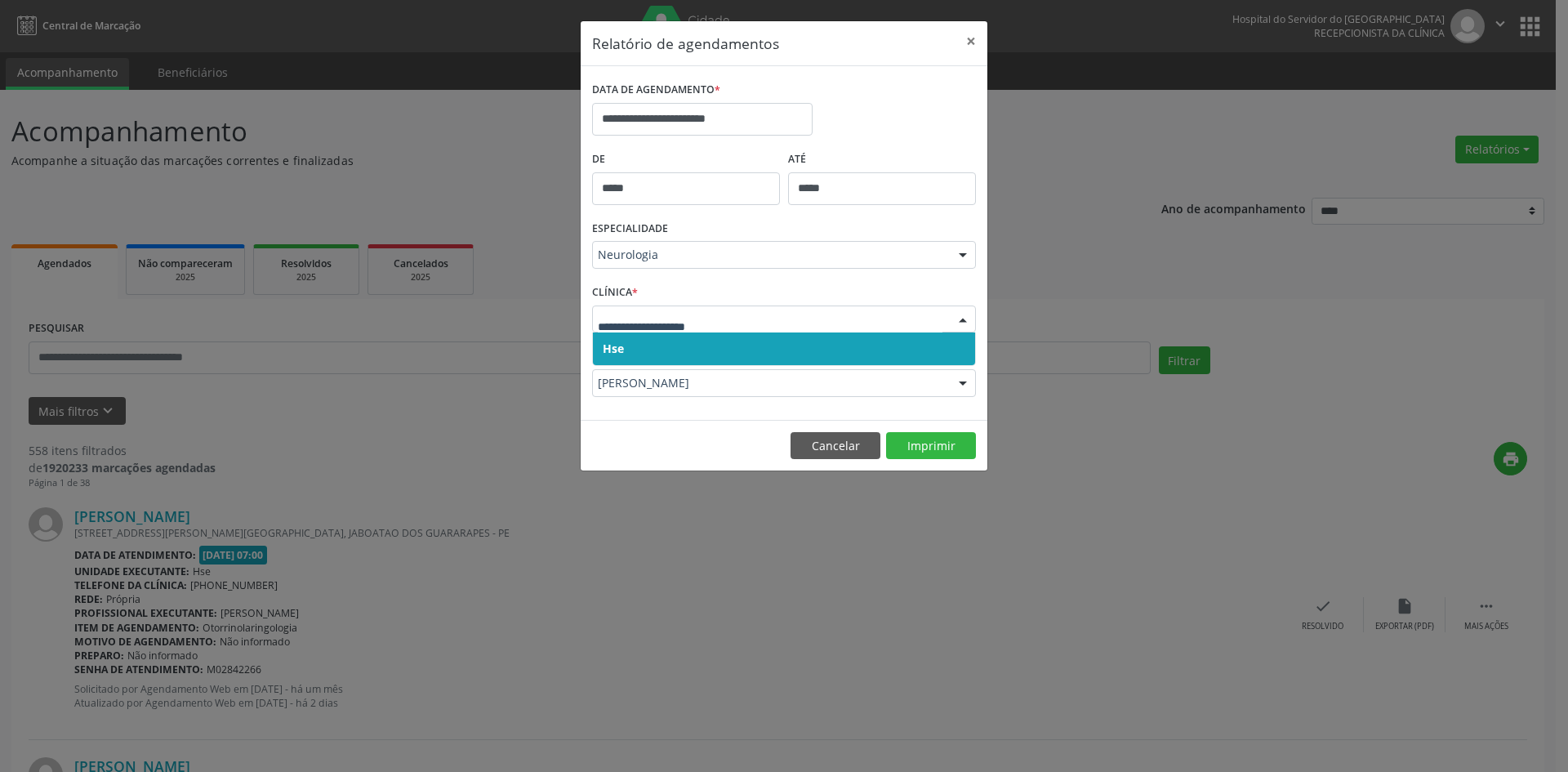
click at [622, 348] on span "Hse" at bounding box center [613, 348] width 22 height 16
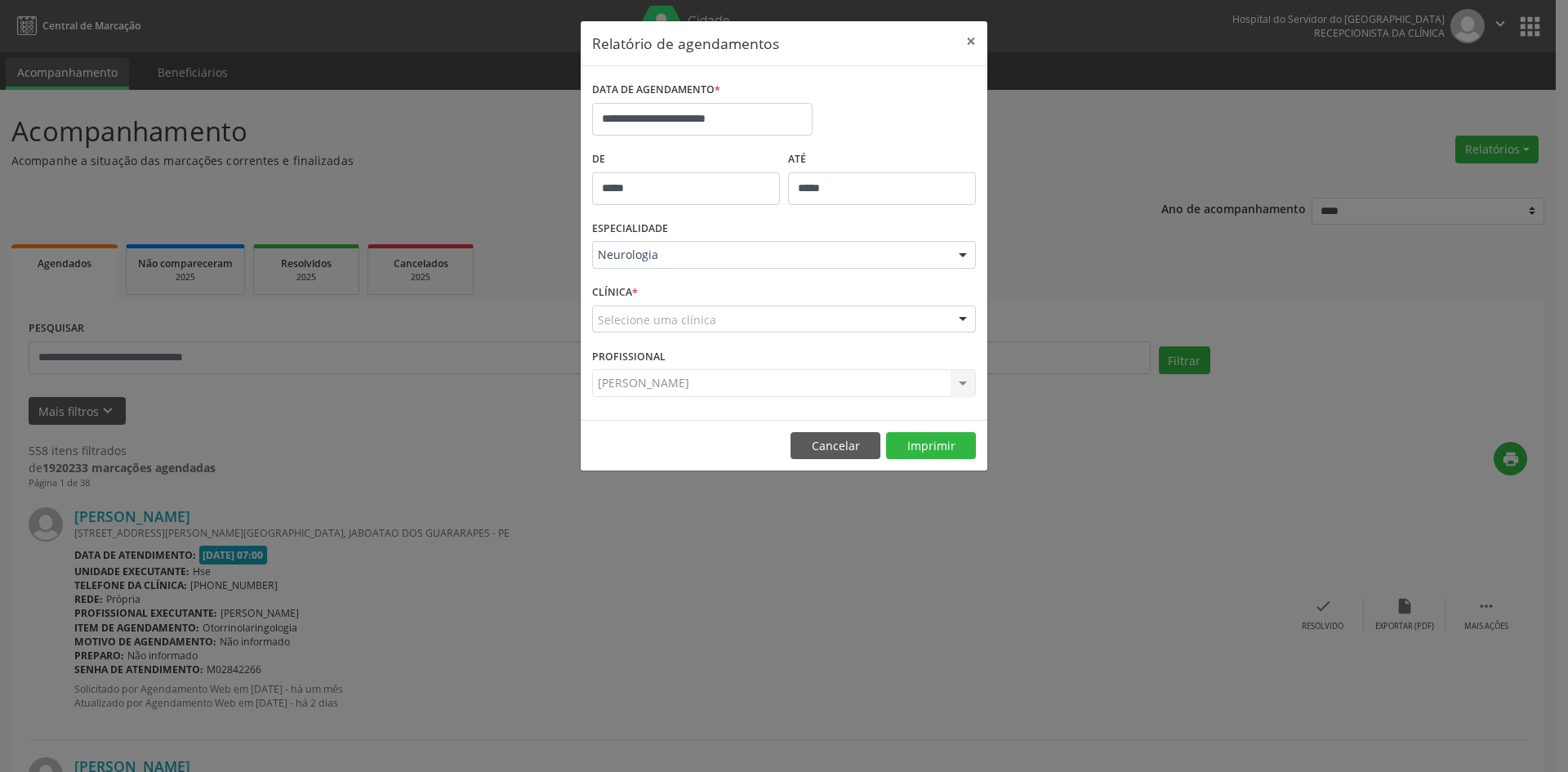
click at [622, 328] on div "Selecione uma clínica" at bounding box center [784, 320] width 384 height 28
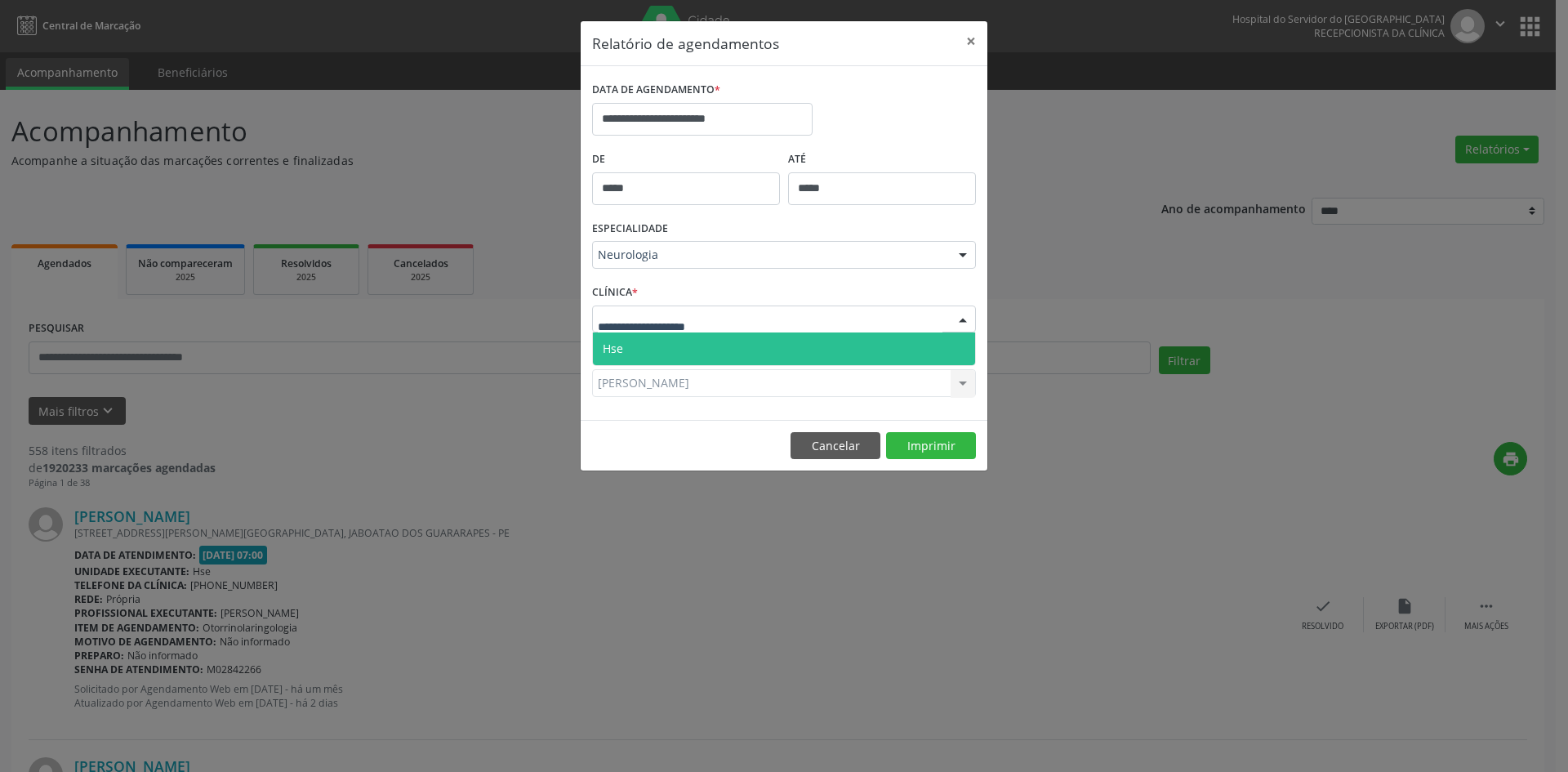
click at [622, 352] on span "Hse" at bounding box center [613, 348] width 21 height 16
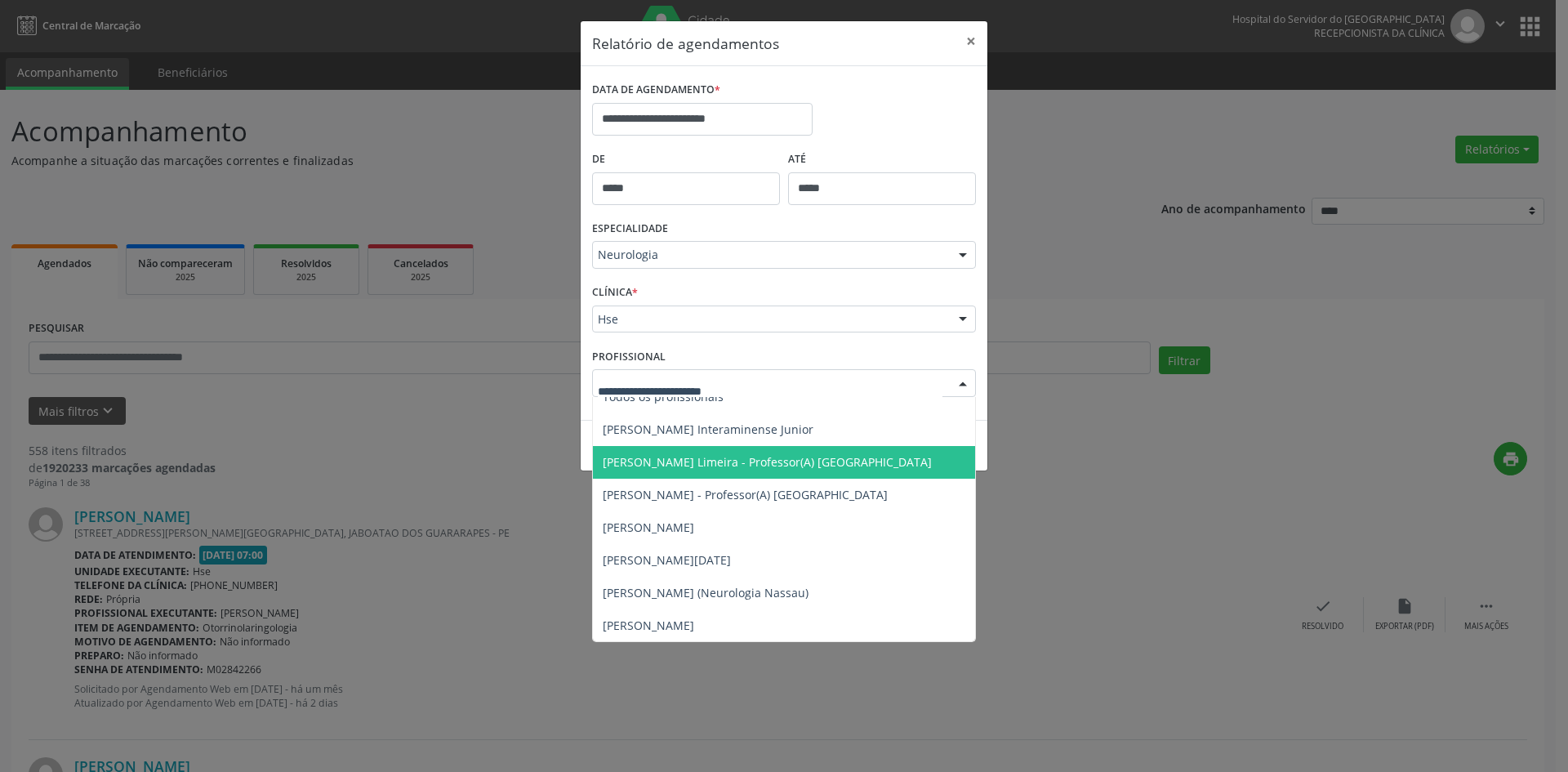
scroll to position [0, 0]
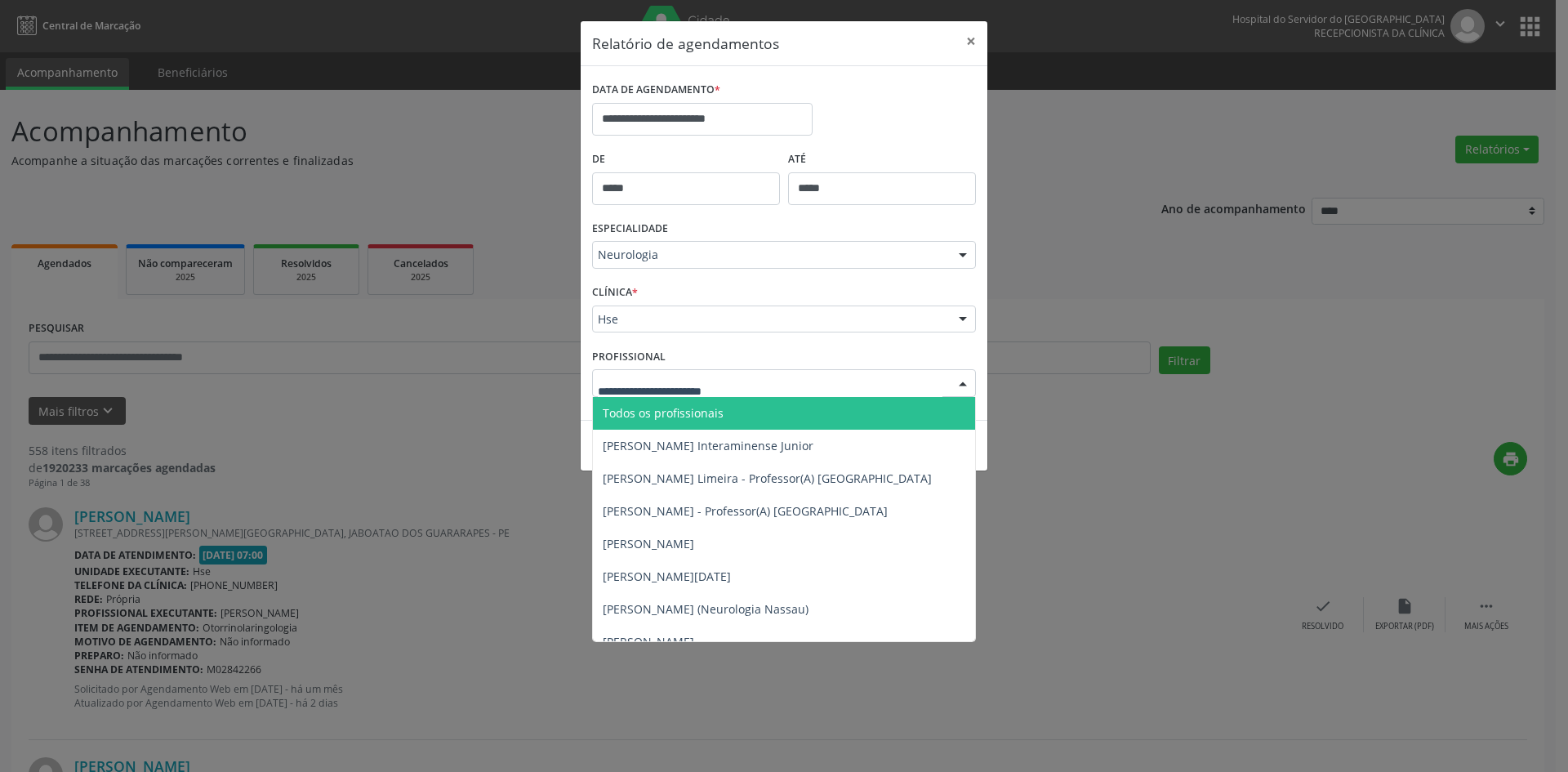
click at [619, 416] on span "Todos os profissionais" at bounding box center [663, 413] width 121 height 16
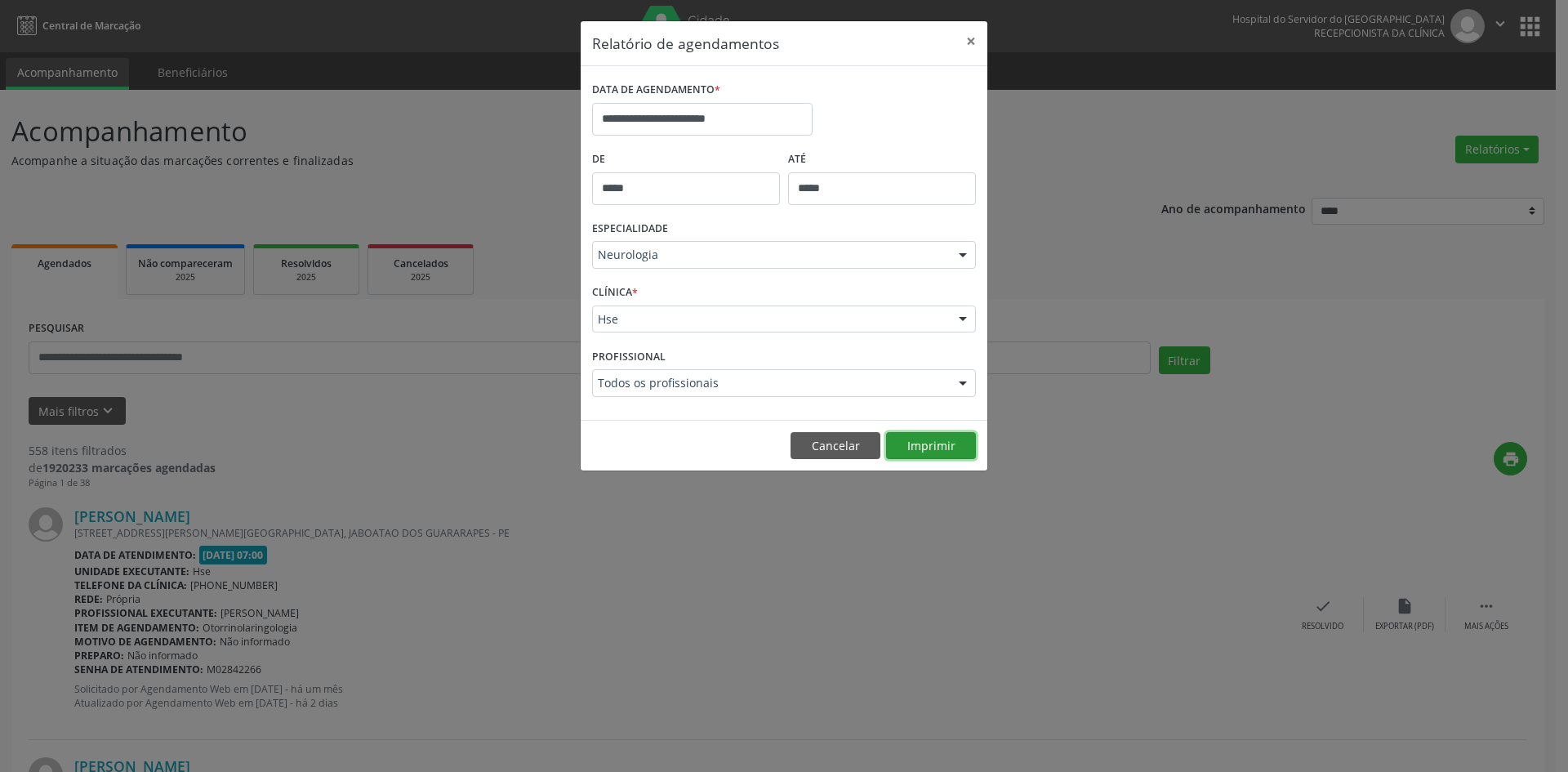
click at [937, 450] on button "Imprimir" at bounding box center [932, 447] width 90 height 28
click at [687, 117] on input "**********" at bounding box center [702, 118] width 221 height 33
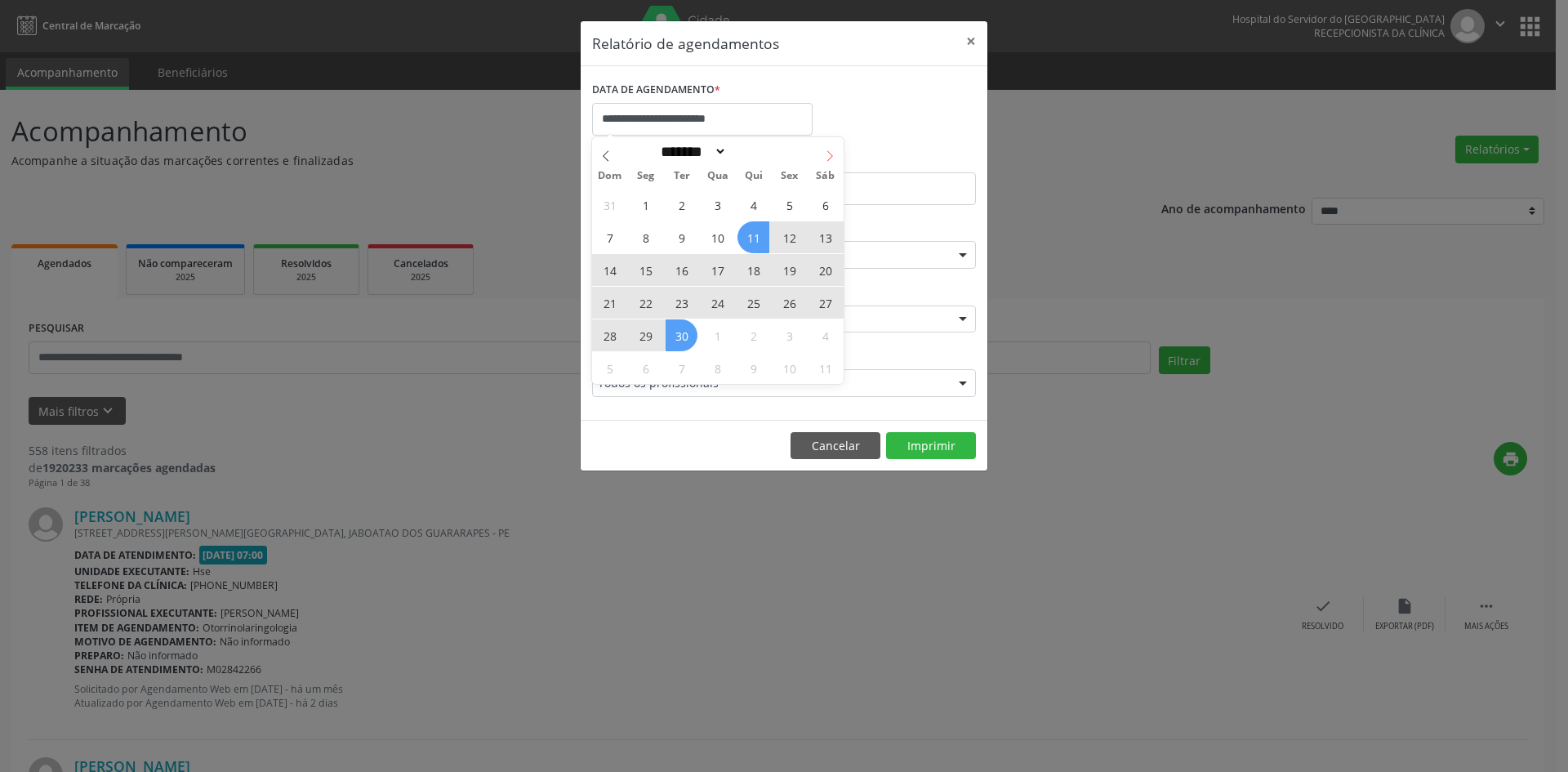
click at [834, 158] on icon at bounding box center [830, 156] width 11 height 11
select select "*"
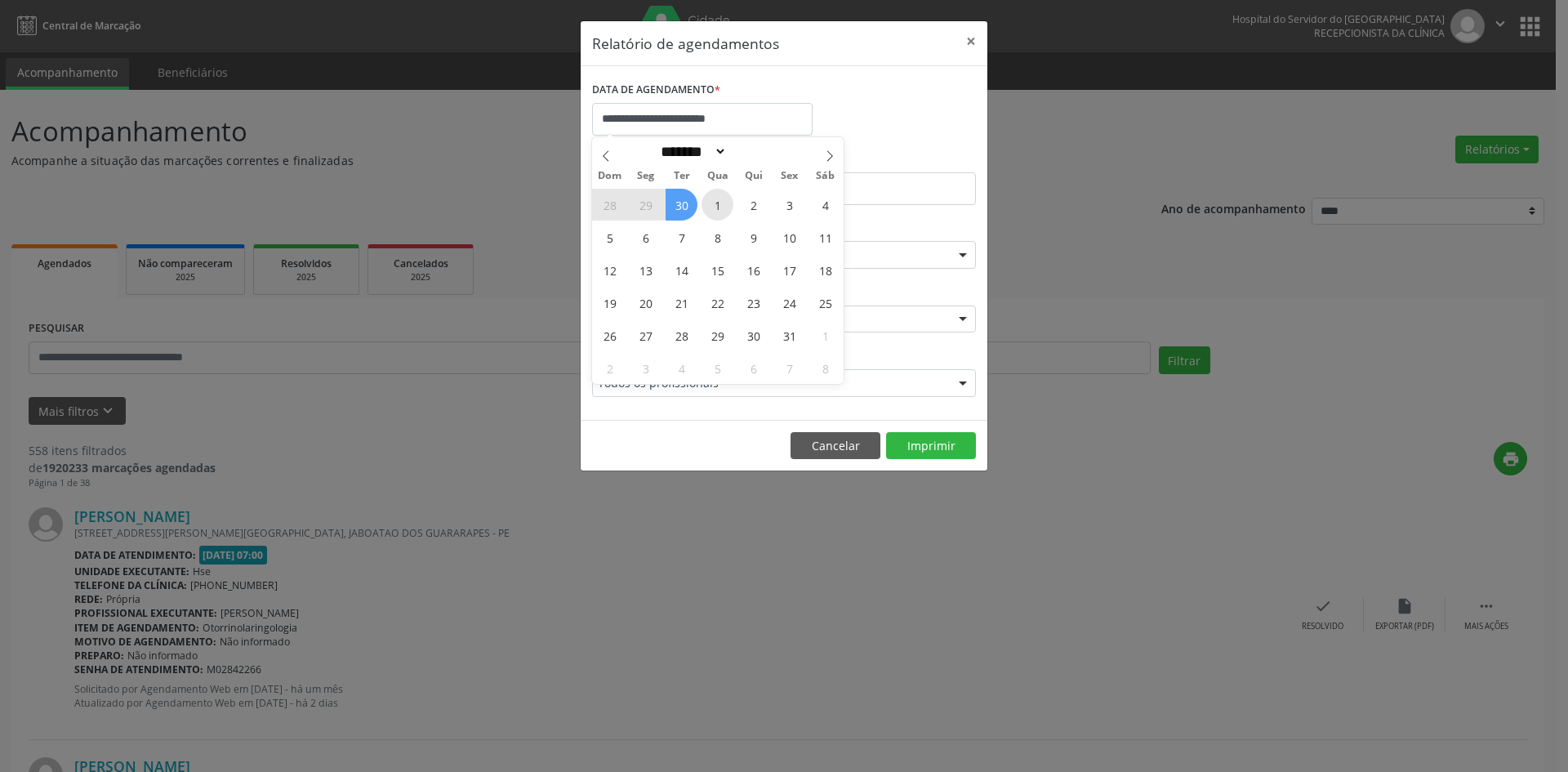
click at [721, 205] on span "1" at bounding box center [717, 205] width 32 height 32
type input "**********"
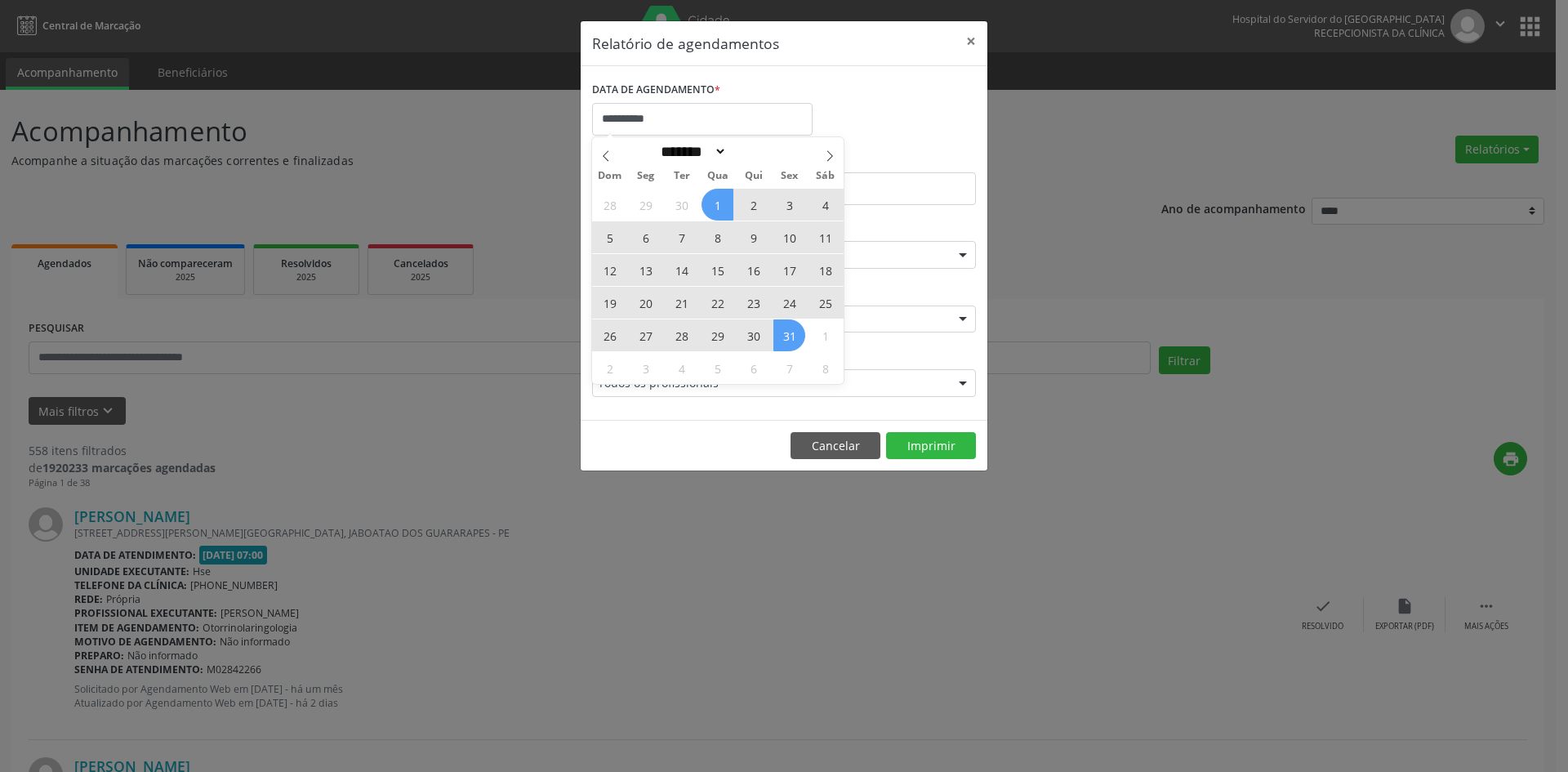
drag, startPoint x: 721, startPoint y: 205, endPoint x: 781, endPoint y: 338, distance: 145.9
click at [781, 338] on div "28 29 30 1 2 3 4 5 6 7 8 9 10 11 12 13 14 15 16 17 18 19 20 21 22 23 24 25 26 2…" at bounding box center [718, 286] width 252 height 197
click at [786, 336] on span "31" at bounding box center [790, 336] width 32 height 32
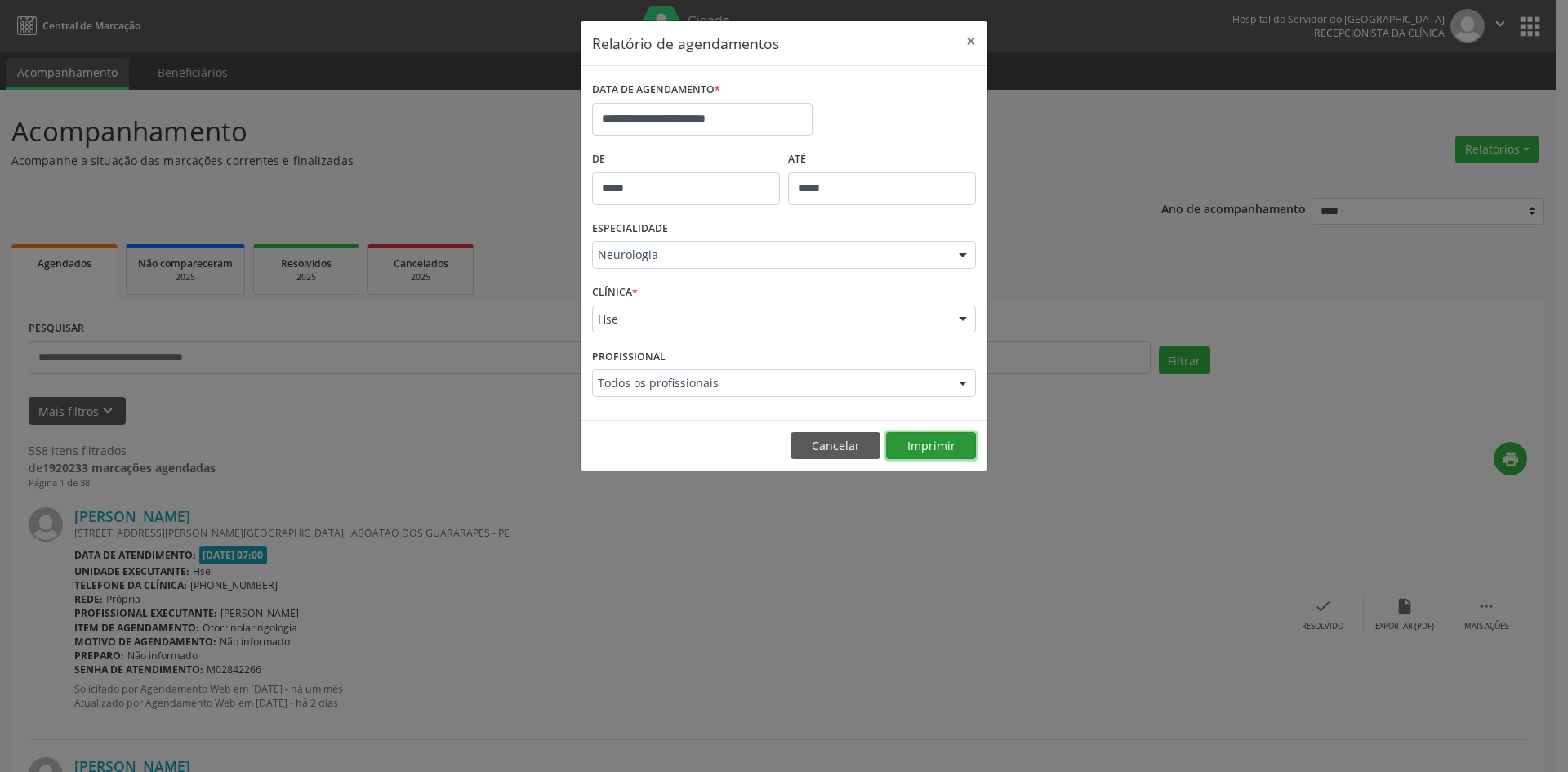
click at [932, 446] on button "Imprimir" at bounding box center [932, 447] width 90 height 28
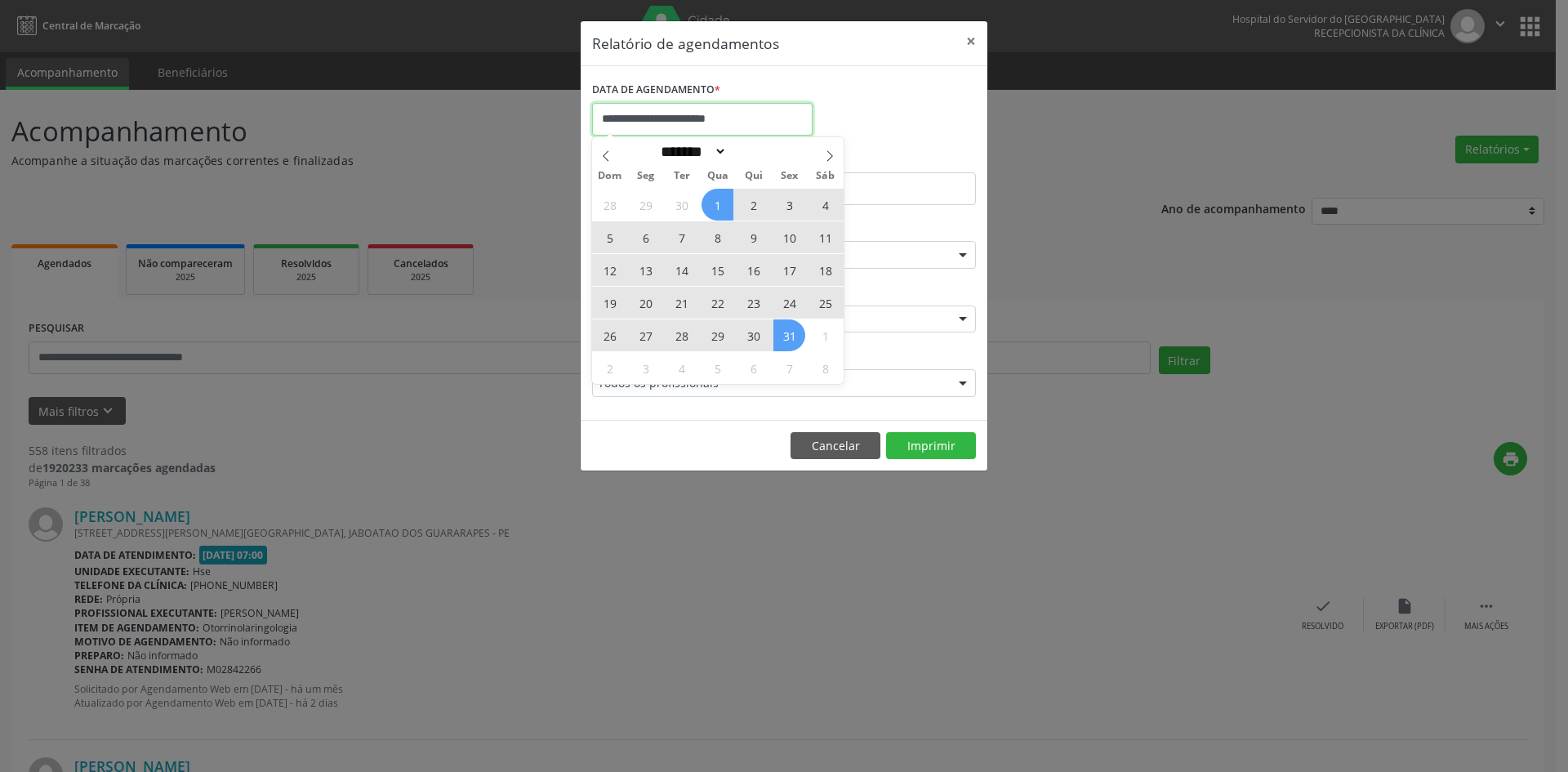
click at [666, 115] on input "**********" at bounding box center [702, 118] width 221 height 33
click at [603, 155] on icon at bounding box center [606, 156] width 11 height 11
select select "*"
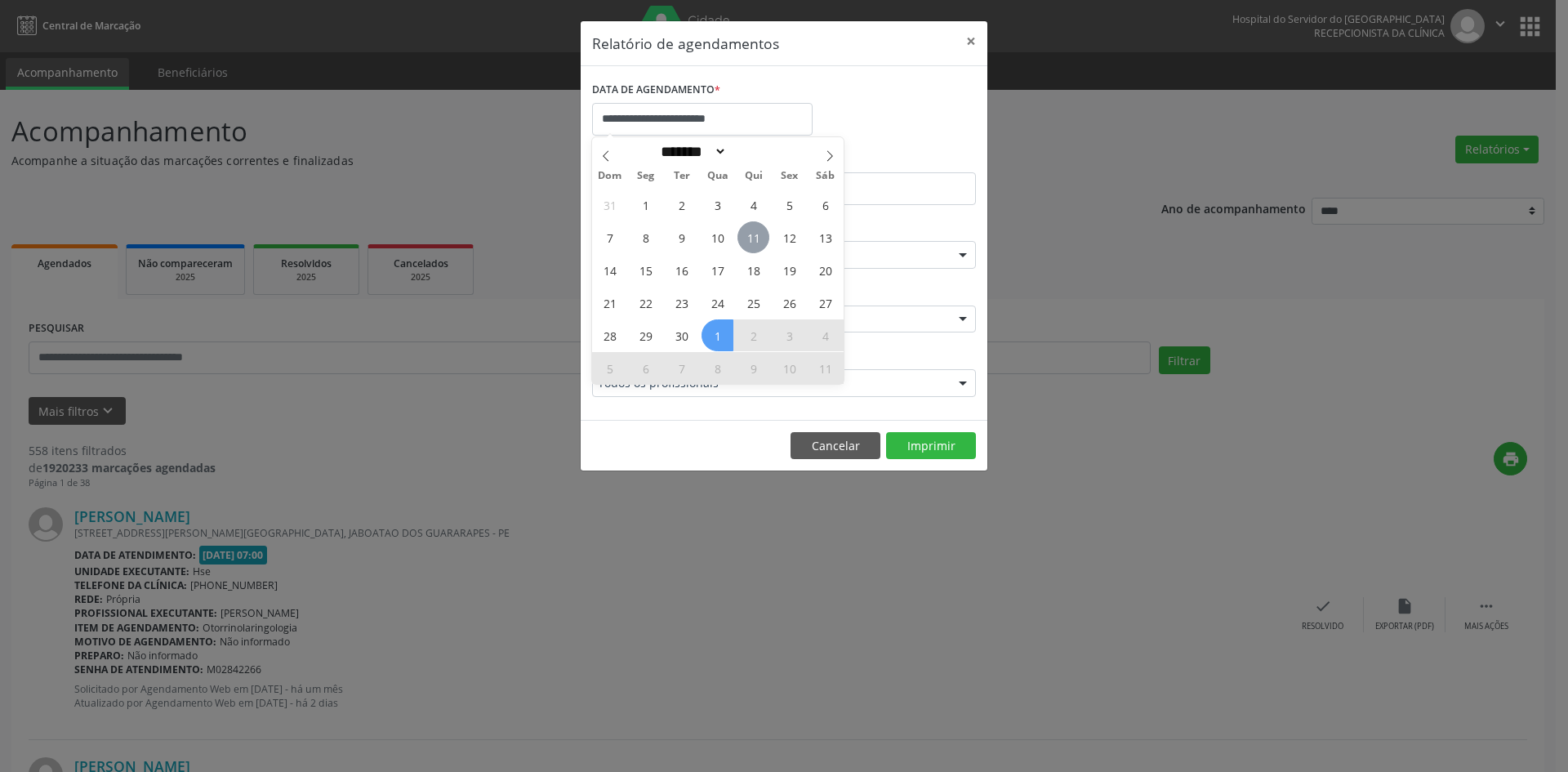
click at [752, 234] on span "11" at bounding box center [754, 237] width 32 height 32
type input "**********"
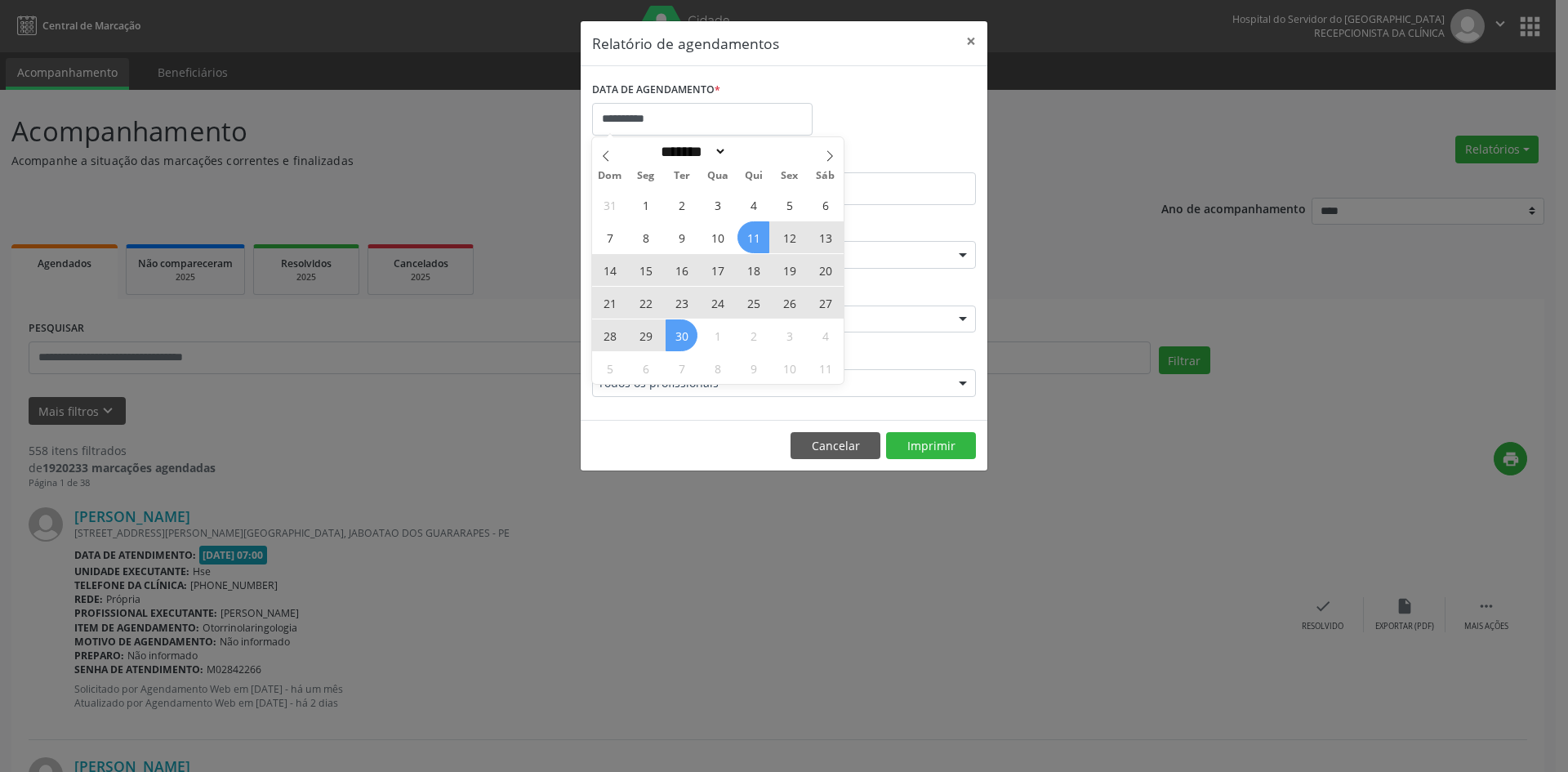
drag, startPoint x: 752, startPoint y: 234, endPoint x: 675, endPoint y: 330, distance: 123.1
click at [675, 330] on div "31 1 2 3 4 5 6 7 8 9 10 11 12 13 14 15 16 17 18 19 20 21 22 23 24 25 26 27 28 2…" at bounding box center [718, 286] width 252 height 197
click at [675, 330] on span "30" at bounding box center [682, 336] width 32 height 32
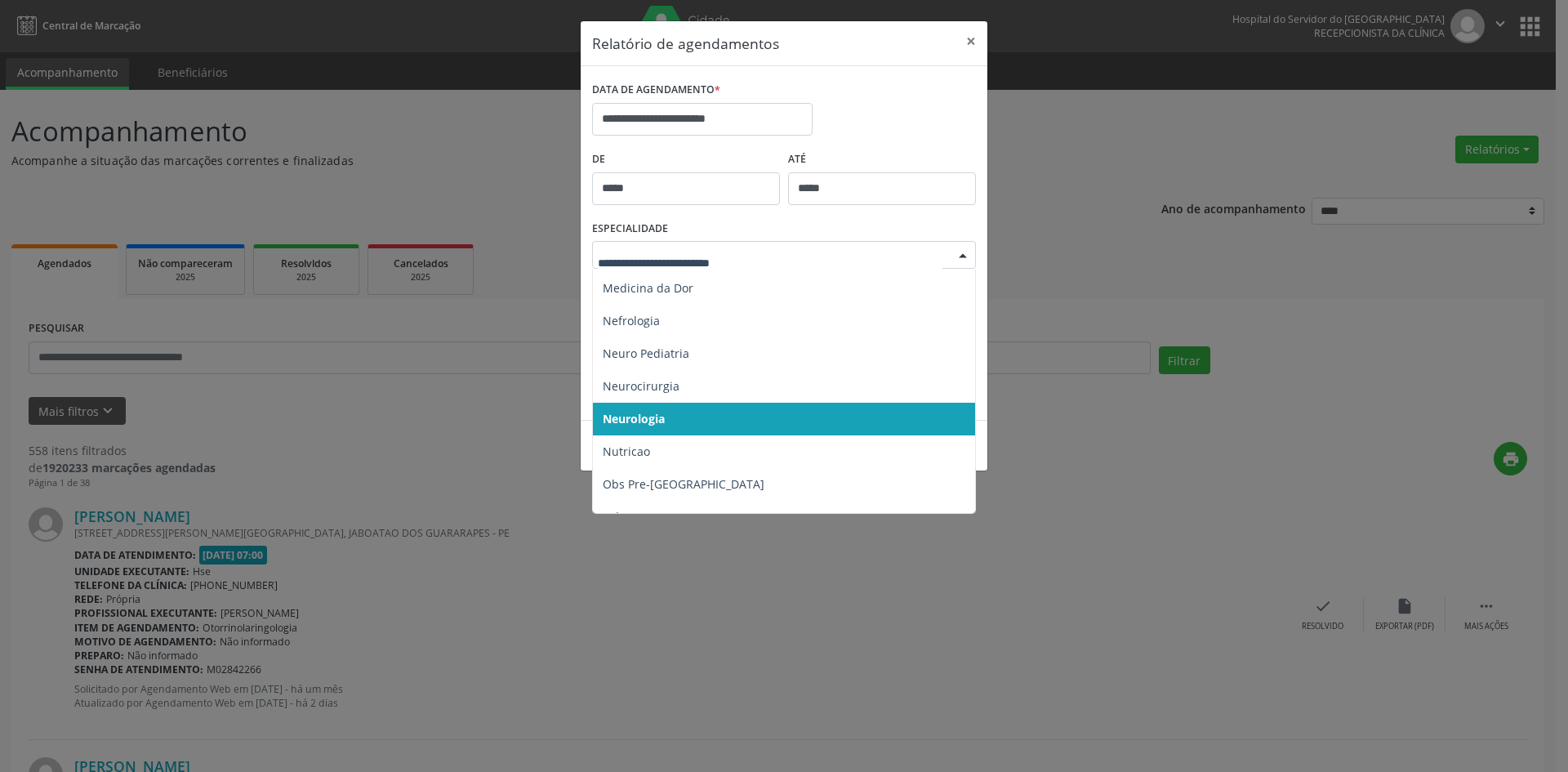
click at [964, 256] on div at bounding box center [963, 256] width 24 height 28
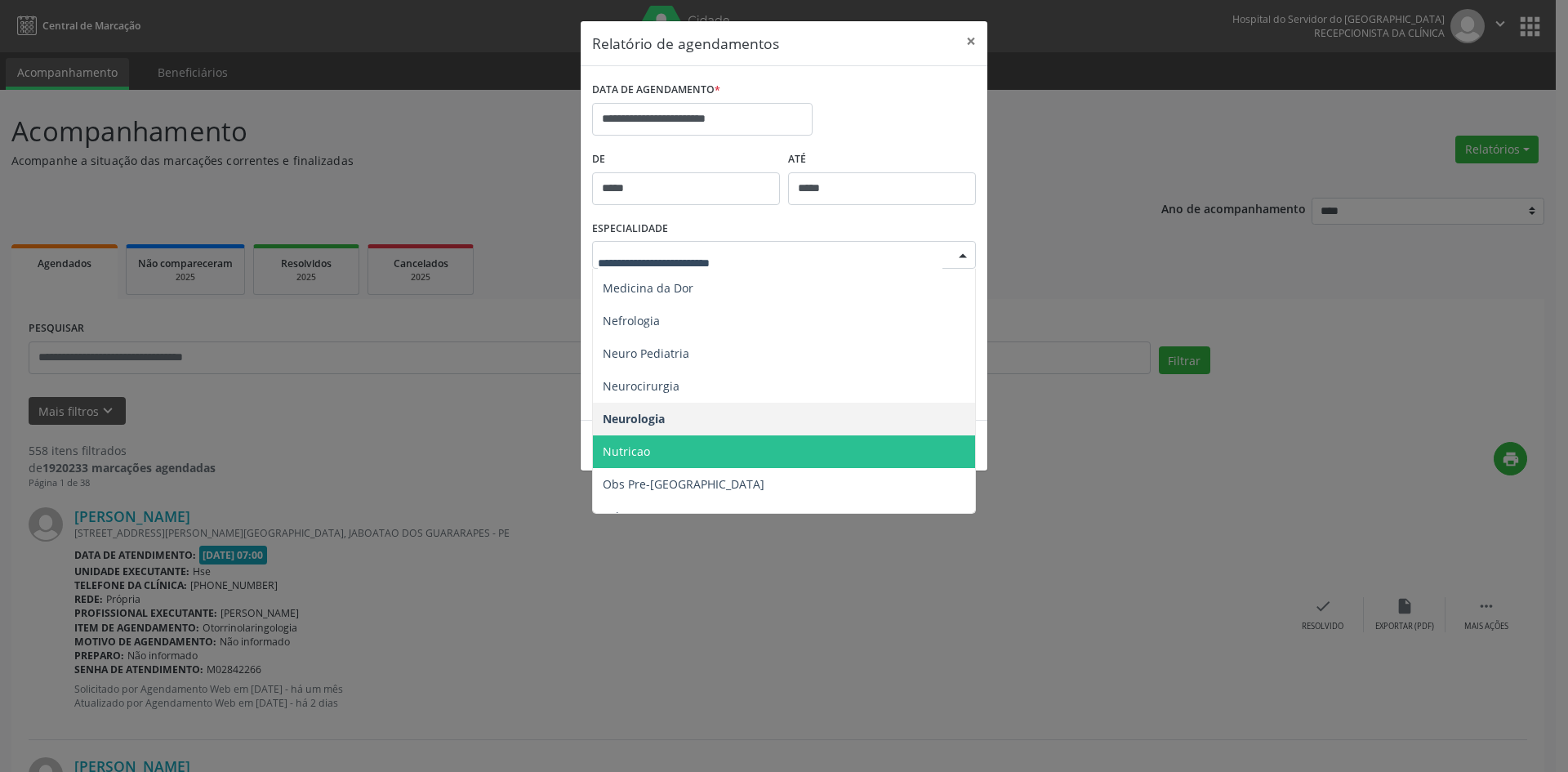
click at [691, 456] on span "Nutricao" at bounding box center [785, 451] width 384 height 33
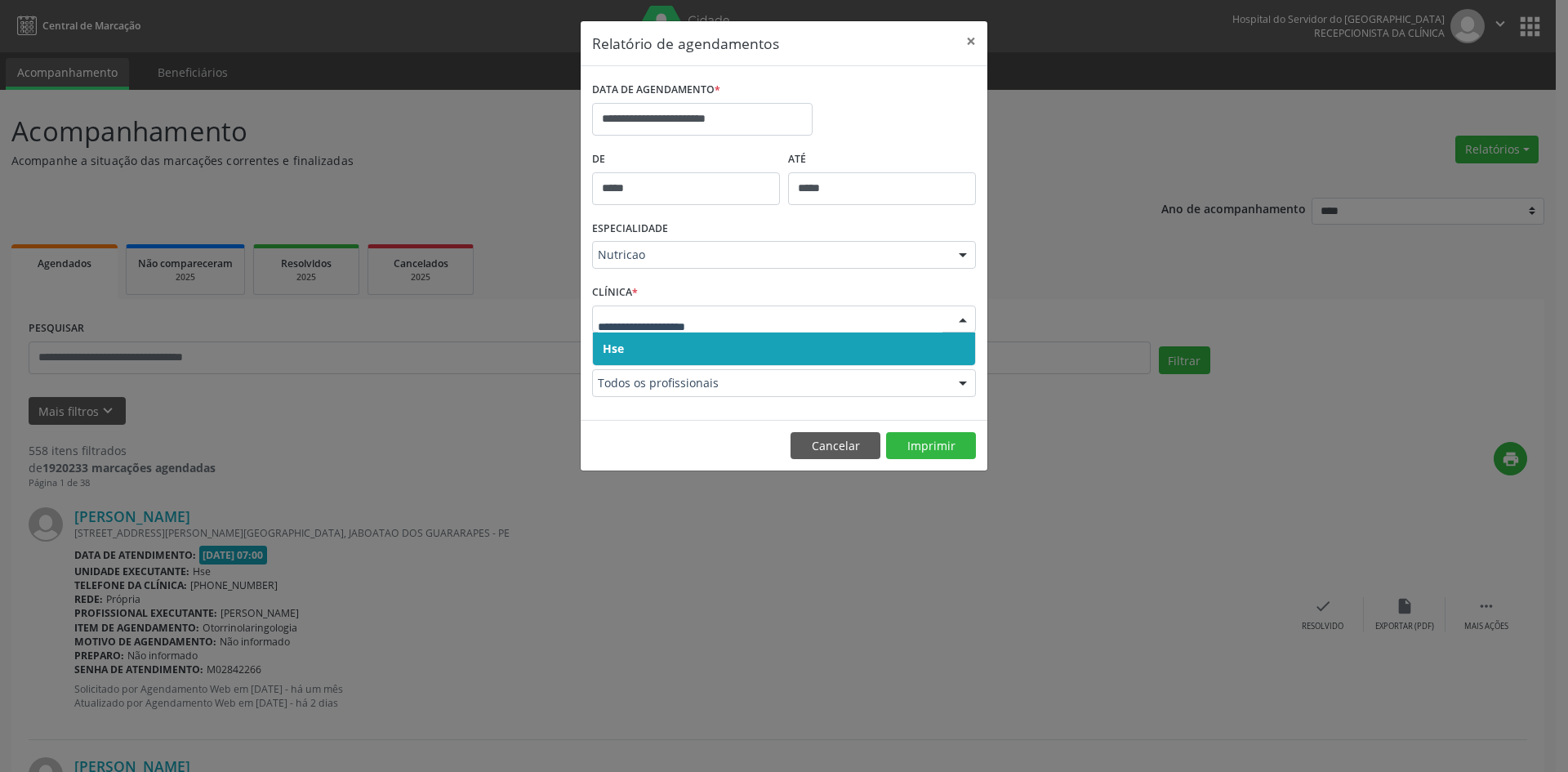
click at [611, 340] on span "Hse" at bounding box center [613, 348] width 22 height 16
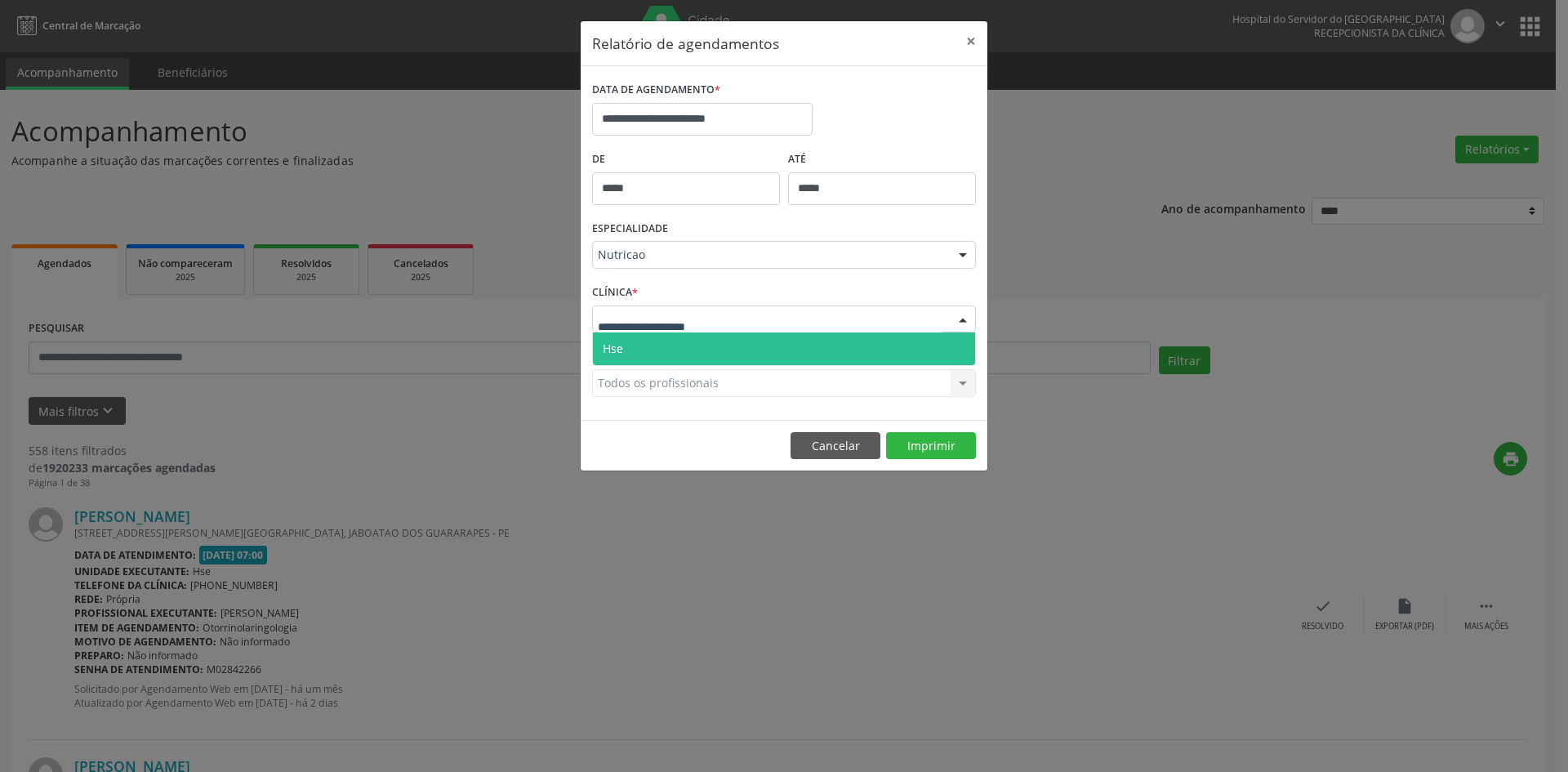
click at [619, 354] on span "Hse" at bounding box center [613, 348] width 21 height 16
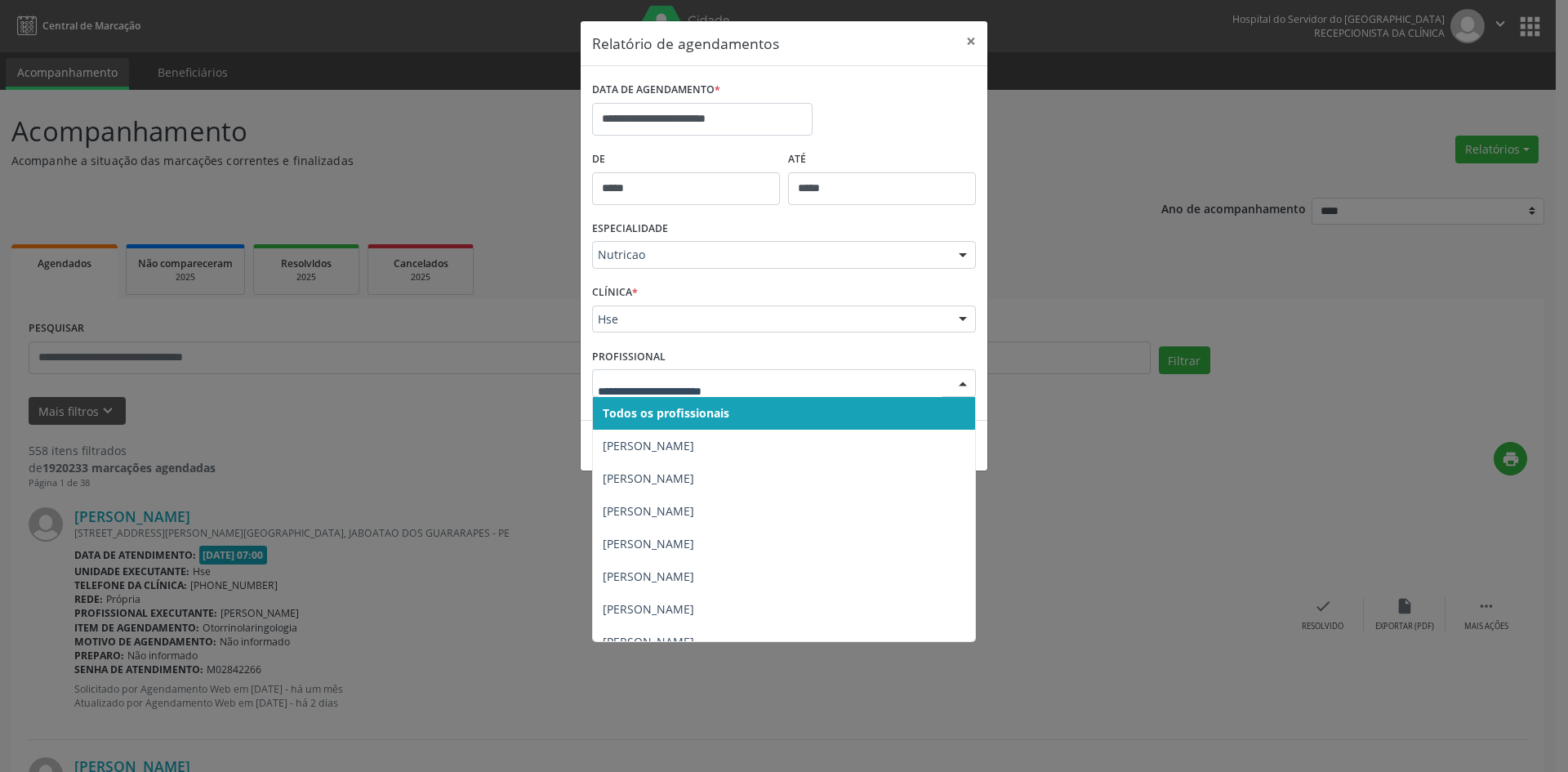
click at [638, 418] on span "Todos os profissionais" at bounding box center [666, 413] width 127 height 16
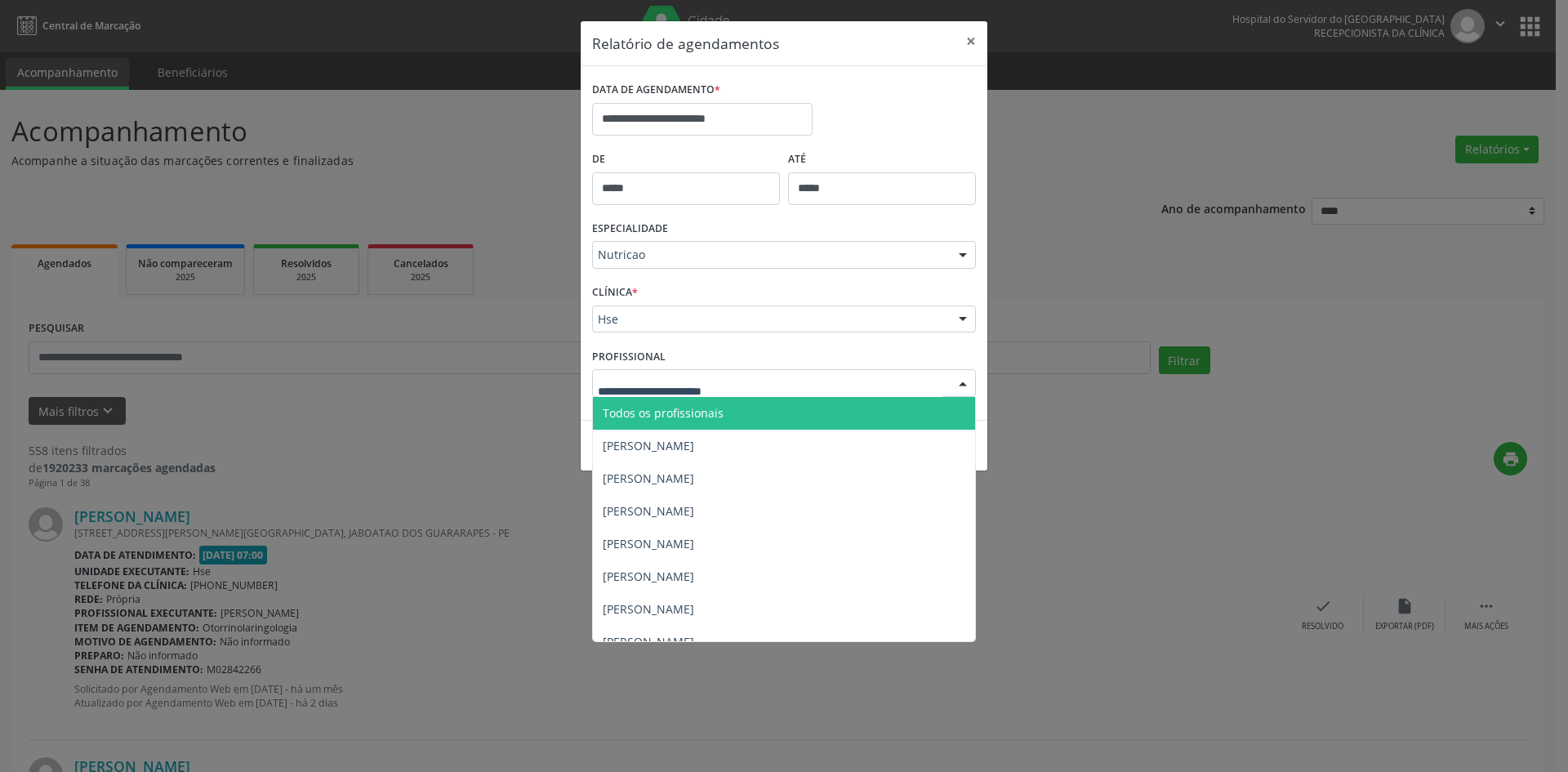
click at [643, 416] on span "Todos os profissionais" at bounding box center [663, 413] width 121 height 16
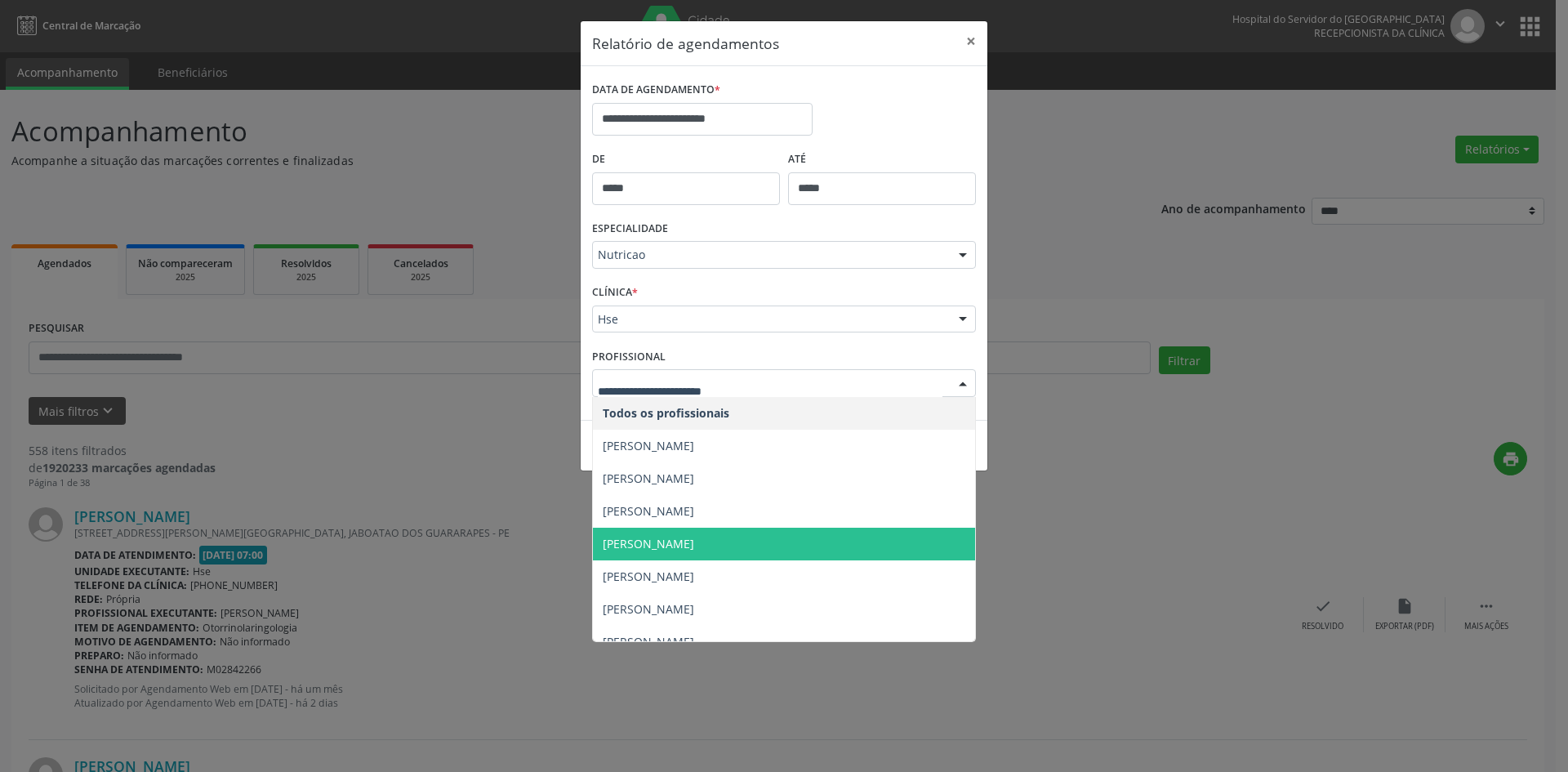
click at [659, 539] on span "[PERSON_NAME]" at bounding box center [648, 544] width 91 height 16
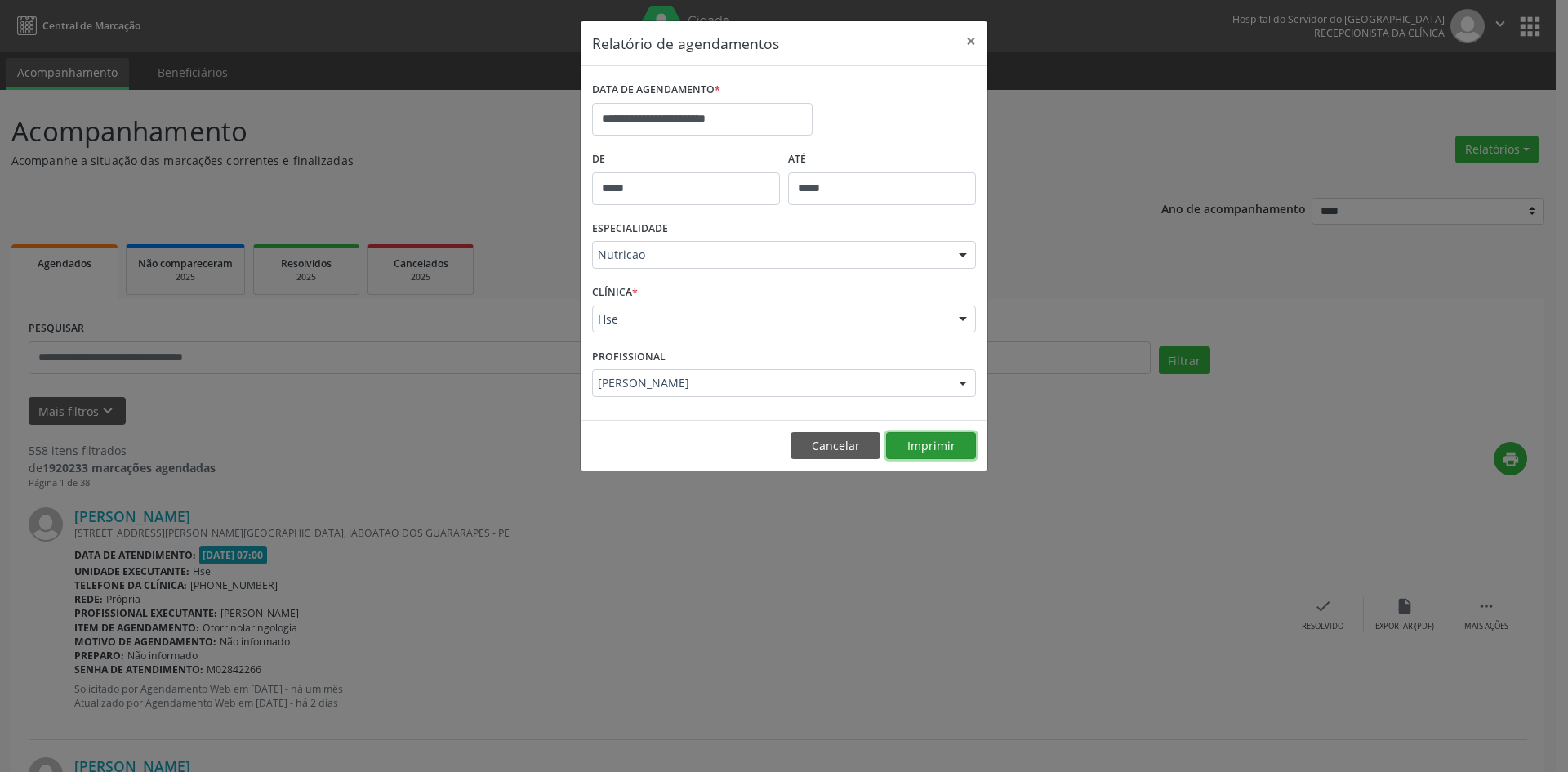
click at [930, 445] on button "Imprimir" at bounding box center [932, 447] width 90 height 28
click at [959, 257] on div at bounding box center [963, 256] width 24 height 28
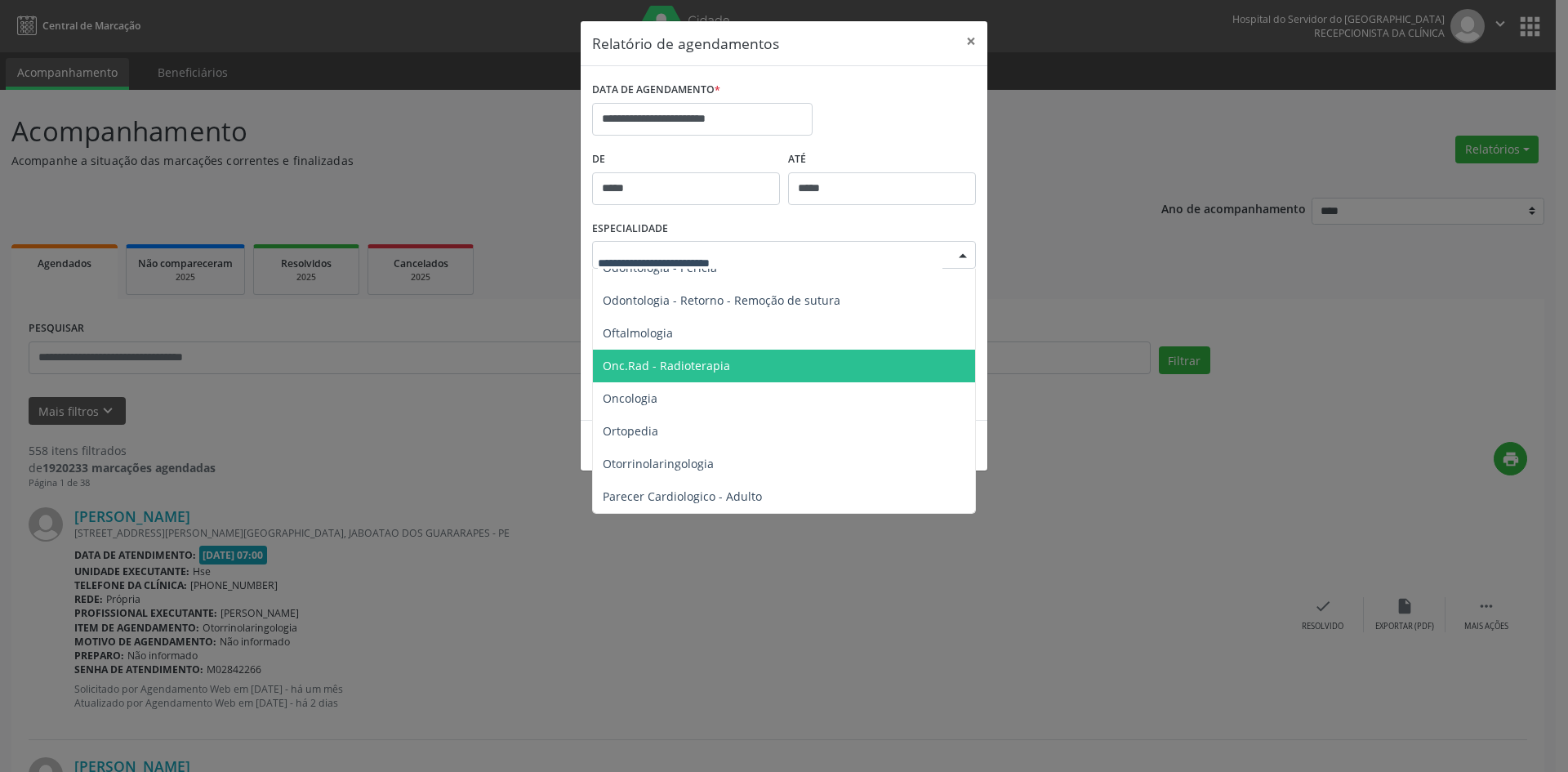
scroll to position [2235, 0]
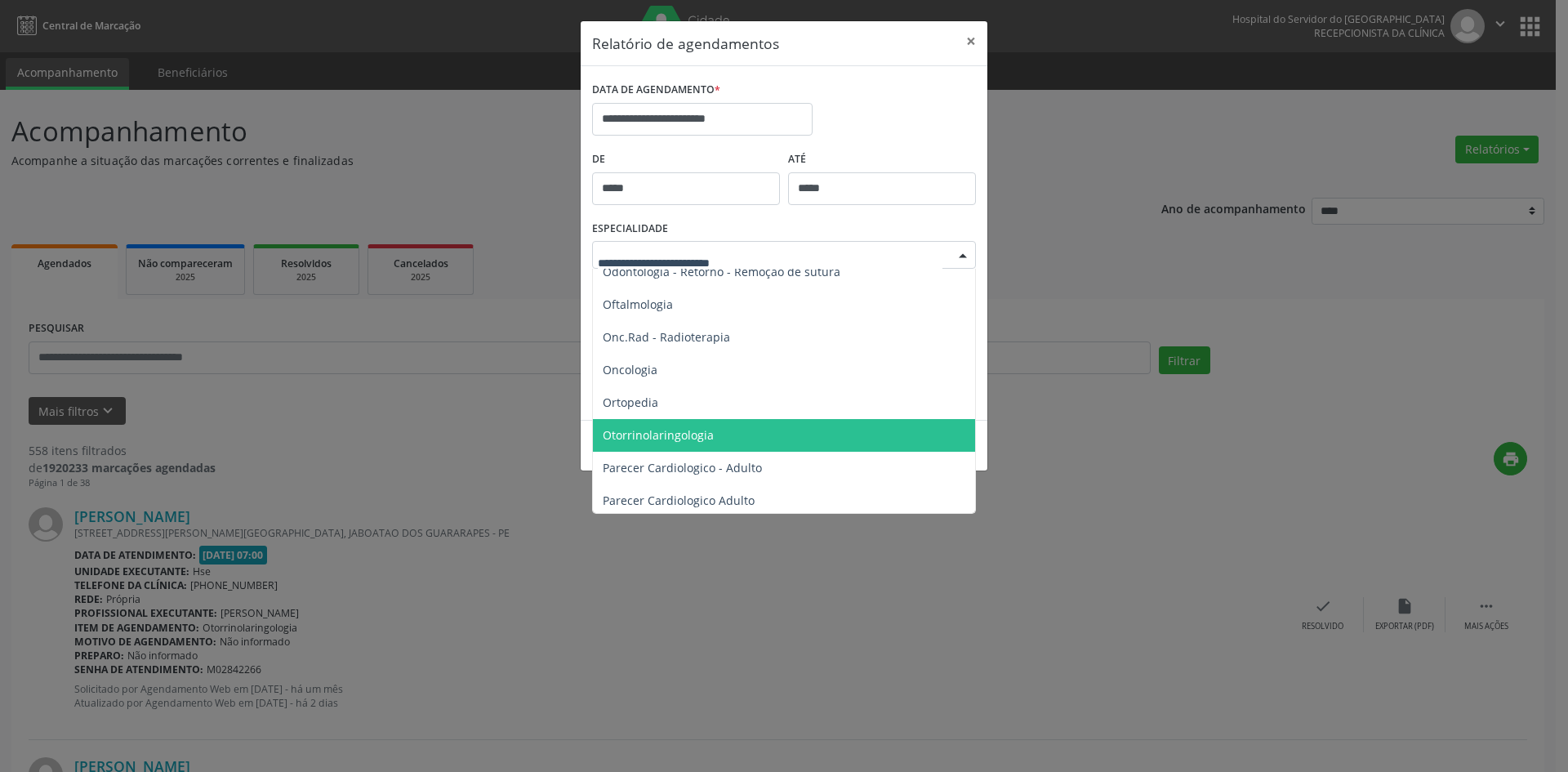
click at [651, 426] on span "Otorrinolaringologia" at bounding box center [785, 435] width 384 height 33
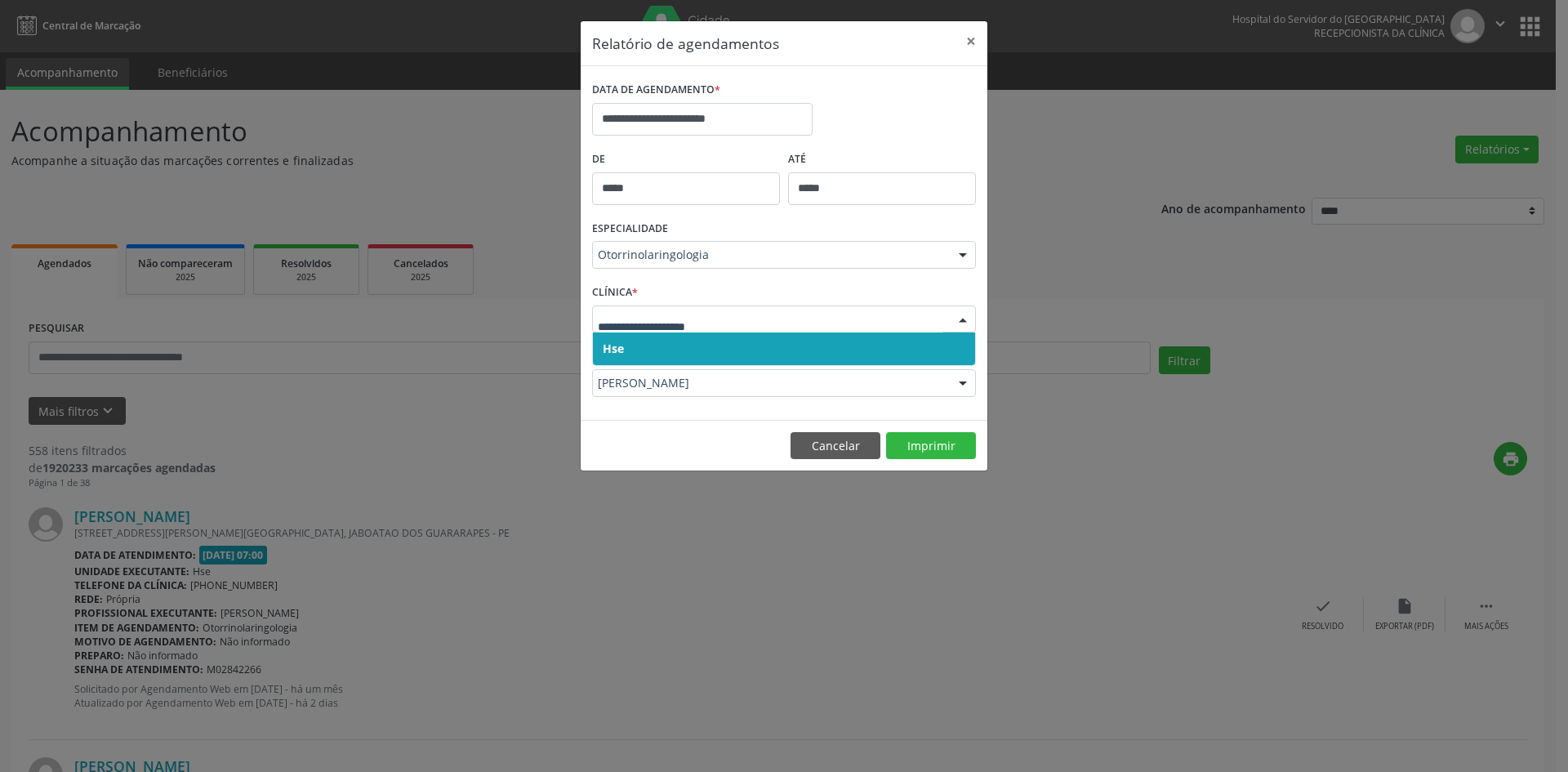
click at [614, 345] on span "Hse" at bounding box center [613, 348] width 22 height 16
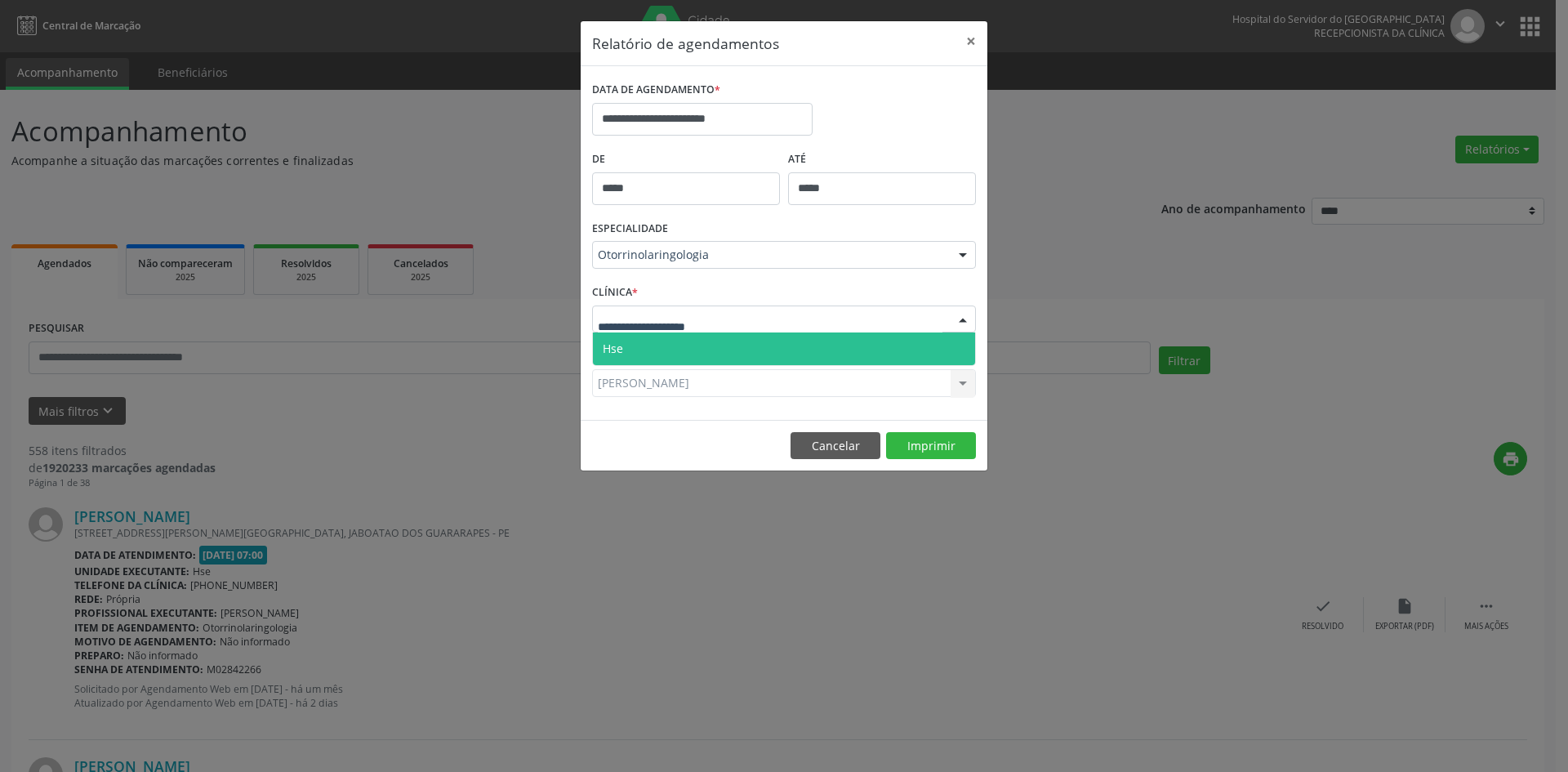
click at [620, 347] on span "Hse" at bounding box center [613, 348] width 21 height 16
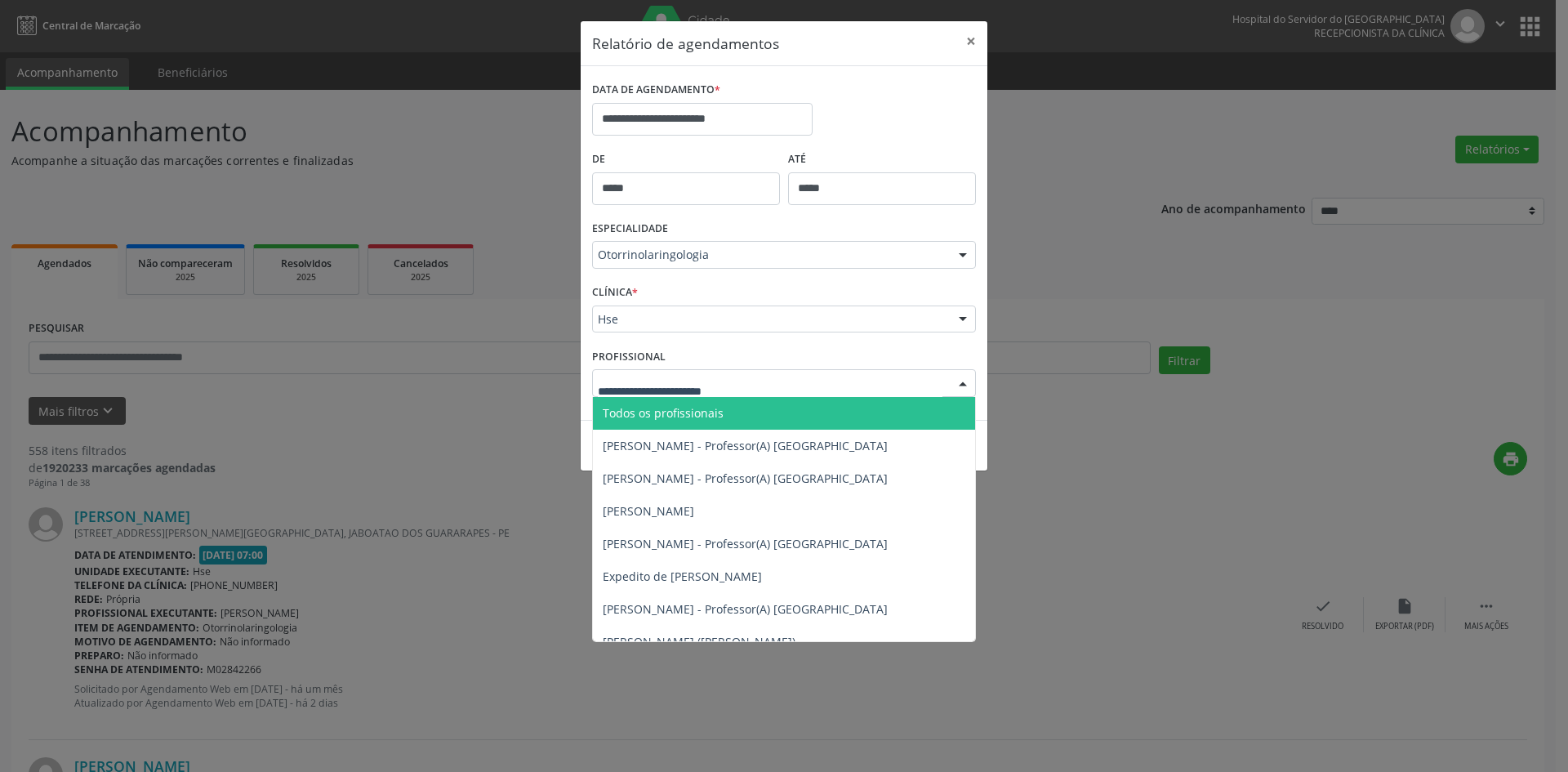
click at [619, 400] on span "Todos os profissionais" at bounding box center [784, 413] width 383 height 33
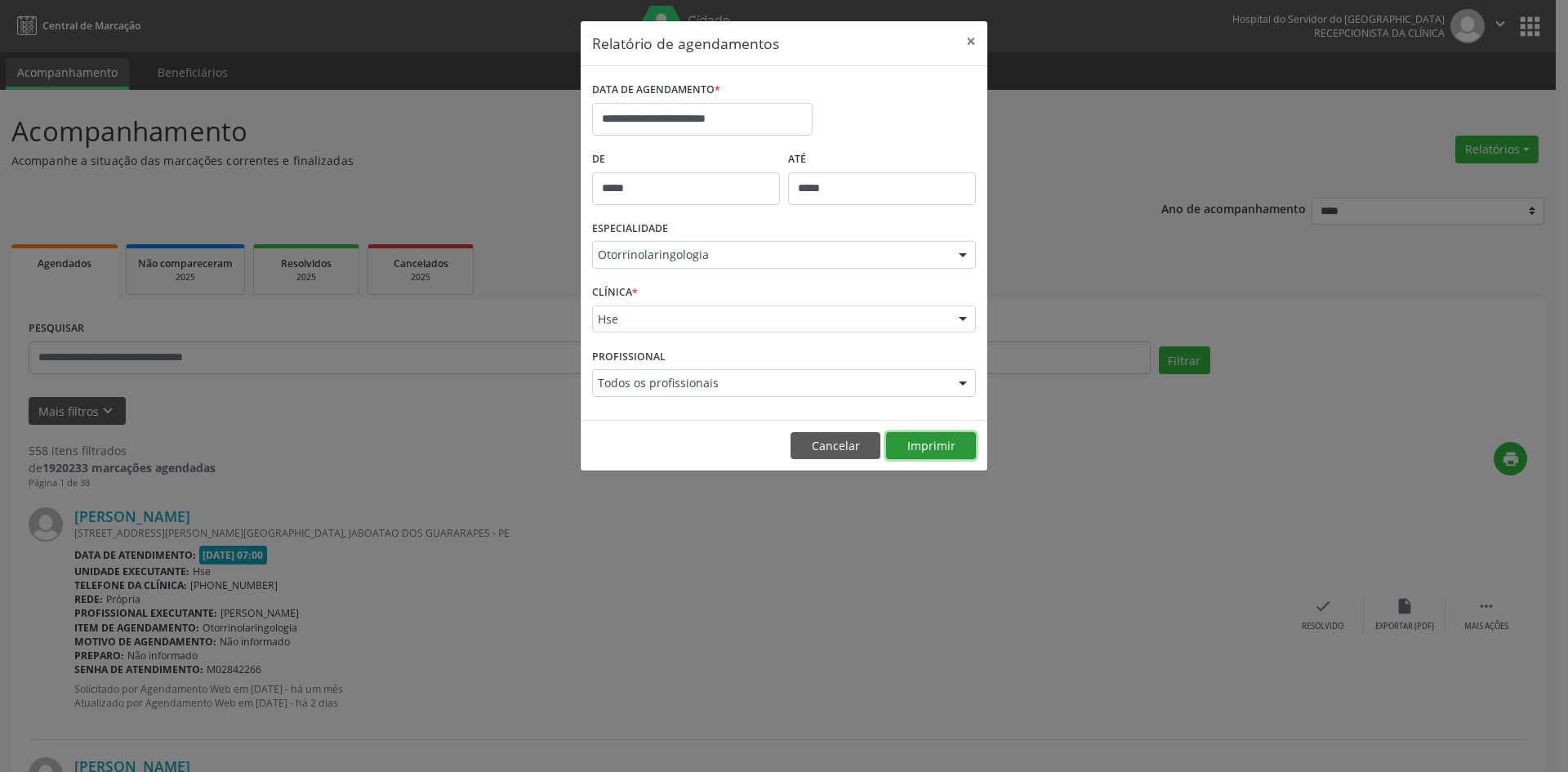
click at [926, 449] on button "Imprimir" at bounding box center [932, 447] width 90 height 28
